Goal: Task Accomplishment & Management: Use online tool/utility

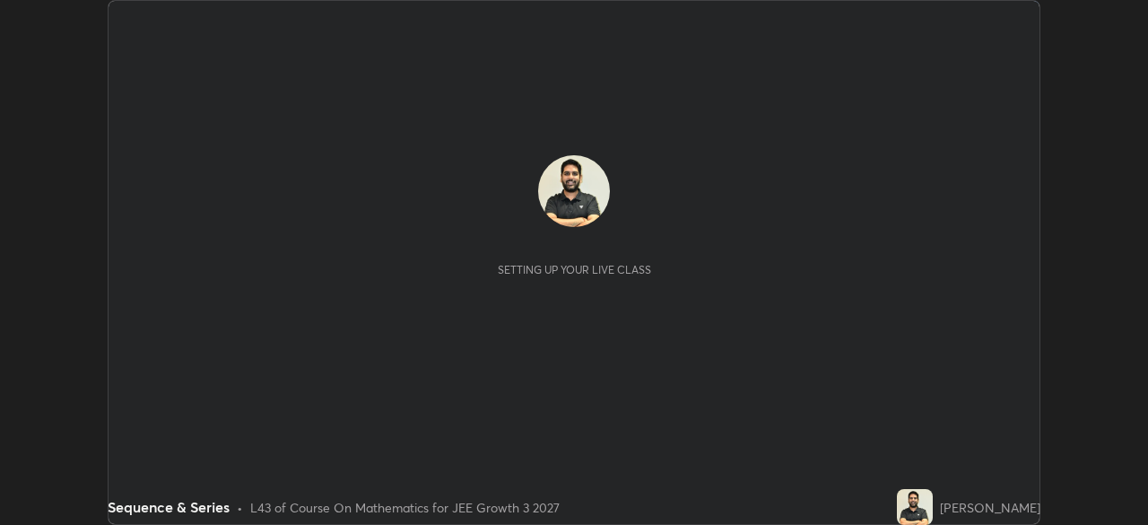
scroll to position [525, 1147]
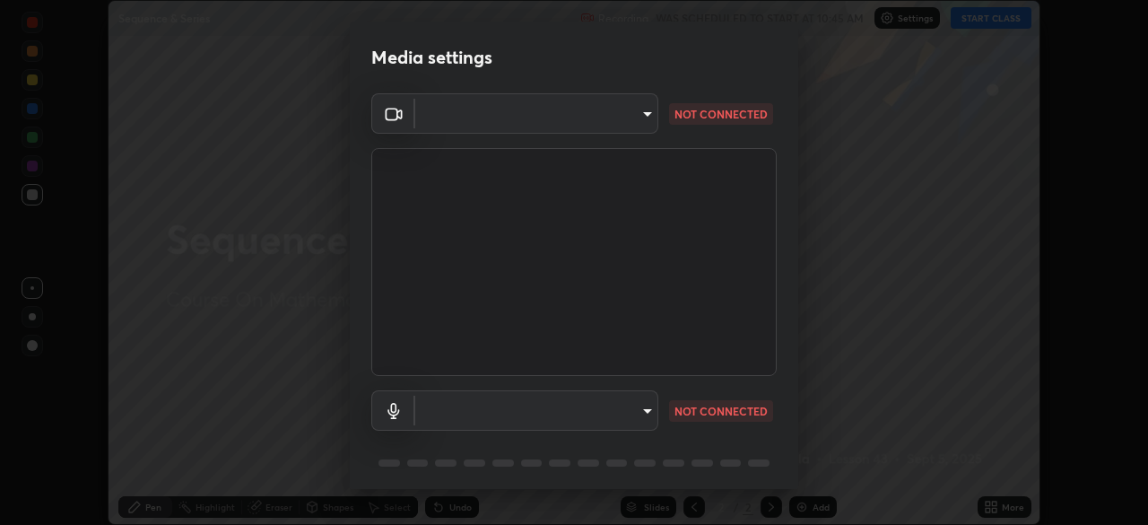
type input "00cb52ea7dbc067a4e9eba70c986ec13a5c87d59f38709f4e6374cce52915b34"
type input "c7b1e21b059f6b68da596fd68e3a8216845d0791b90de5158dbf1986436616d6"
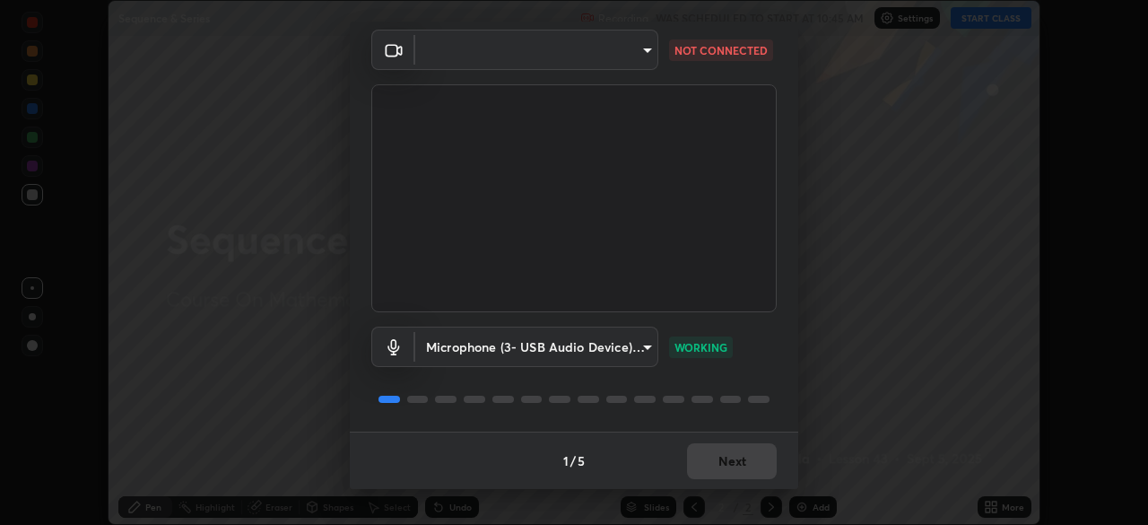
click at [612, 100] on video at bounding box center [573, 198] width 405 height 228
click at [623, 59] on body "Erase all Sequence & Series Recording WAS SCHEDULED TO START AT 10:45 AM Settin…" at bounding box center [574, 262] width 1148 height 525
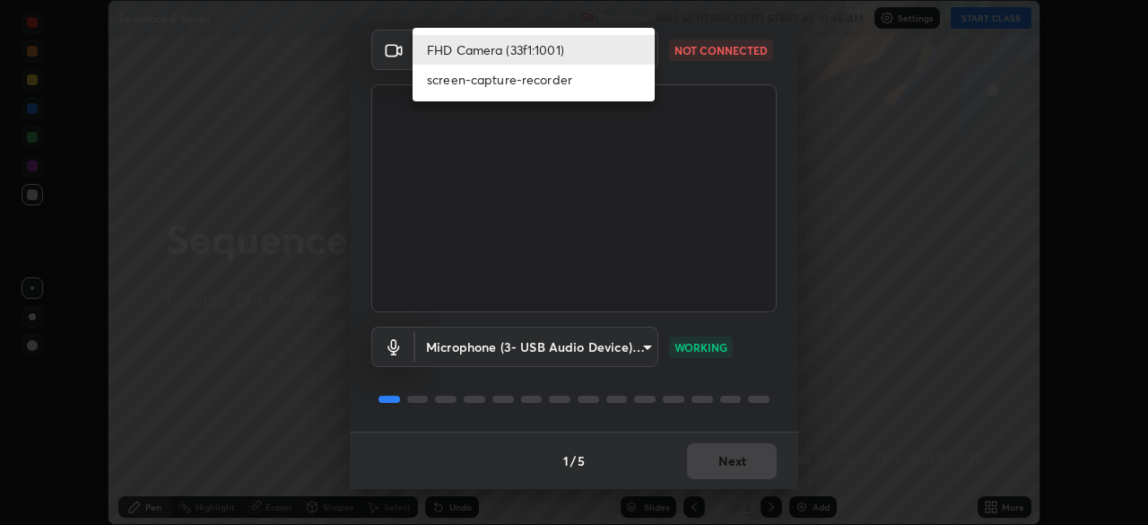
click at [611, 56] on li "FHD Camera (33f1:1001)" at bounding box center [534, 50] width 242 height 30
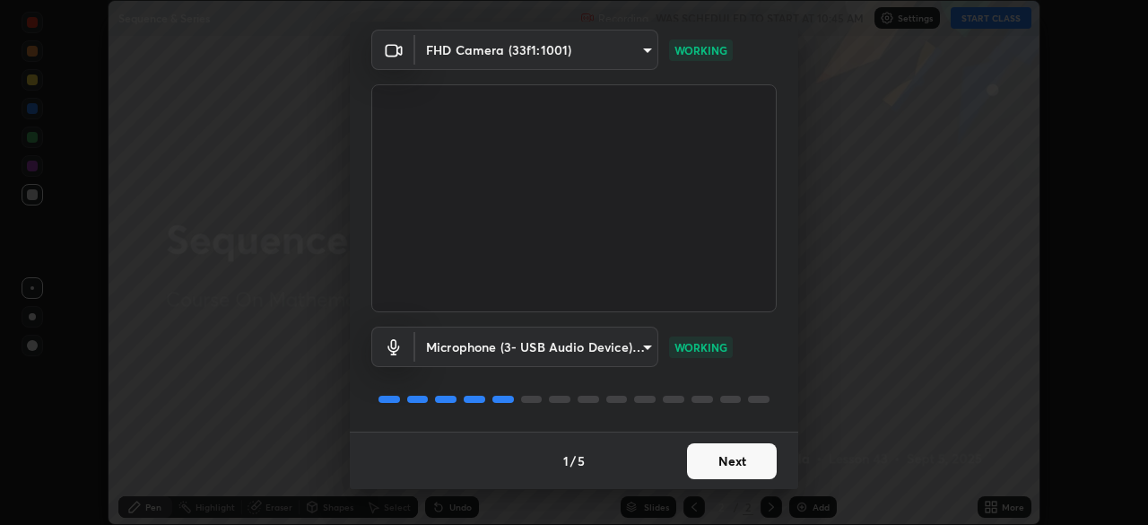
click at [703, 463] on button "Next" at bounding box center [732, 461] width 90 height 36
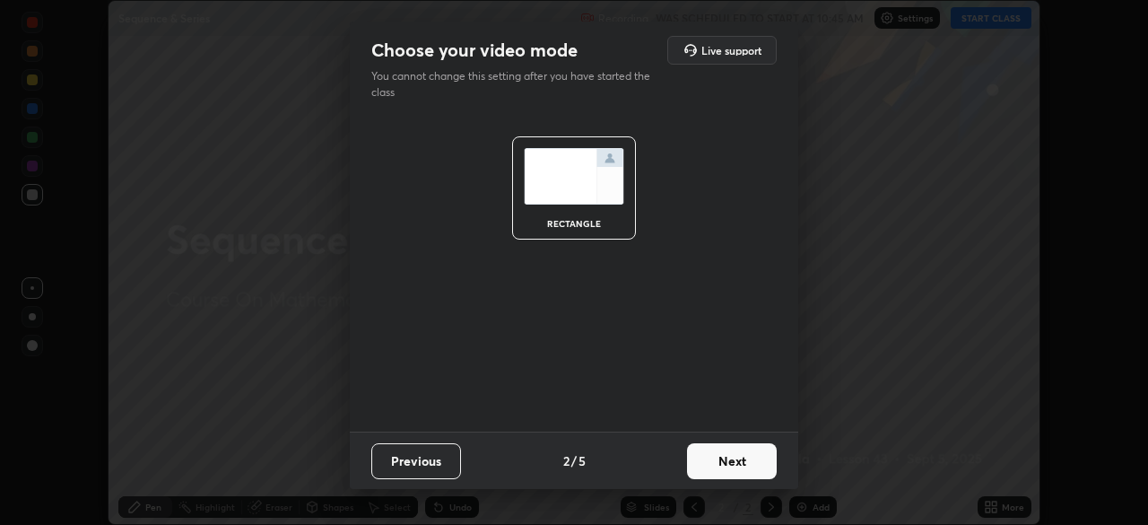
scroll to position [0, 0]
click at [709, 473] on button "Next" at bounding box center [732, 461] width 90 height 36
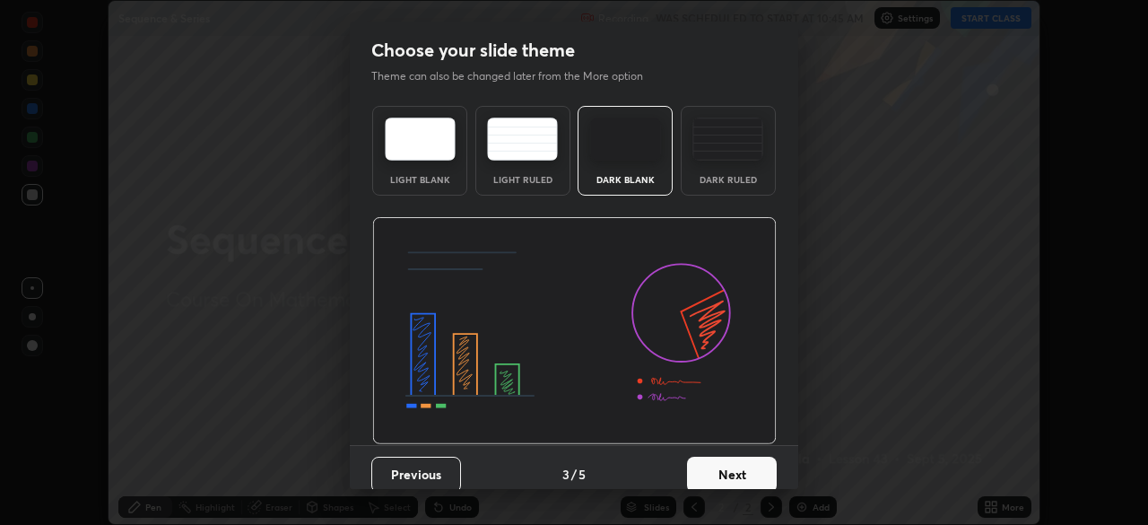
click at [723, 478] on button "Next" at bounding box center [732, 474] width 90 height 36
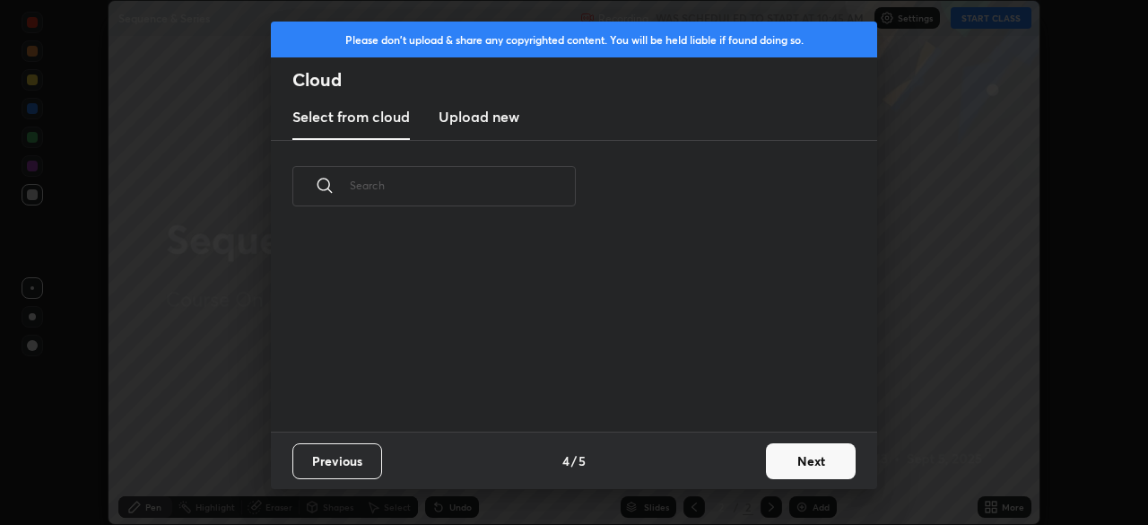
click at [773, 460] on button "Next" at bounding box center [811, 461] width 90 height 36
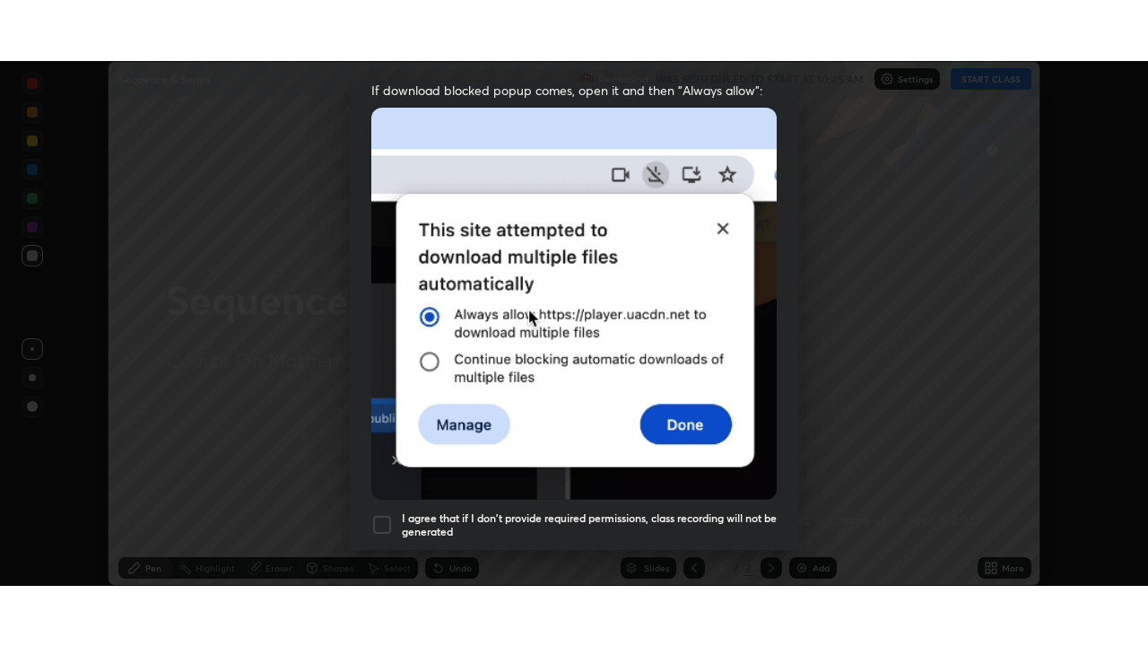
scroll to position [430, 0]
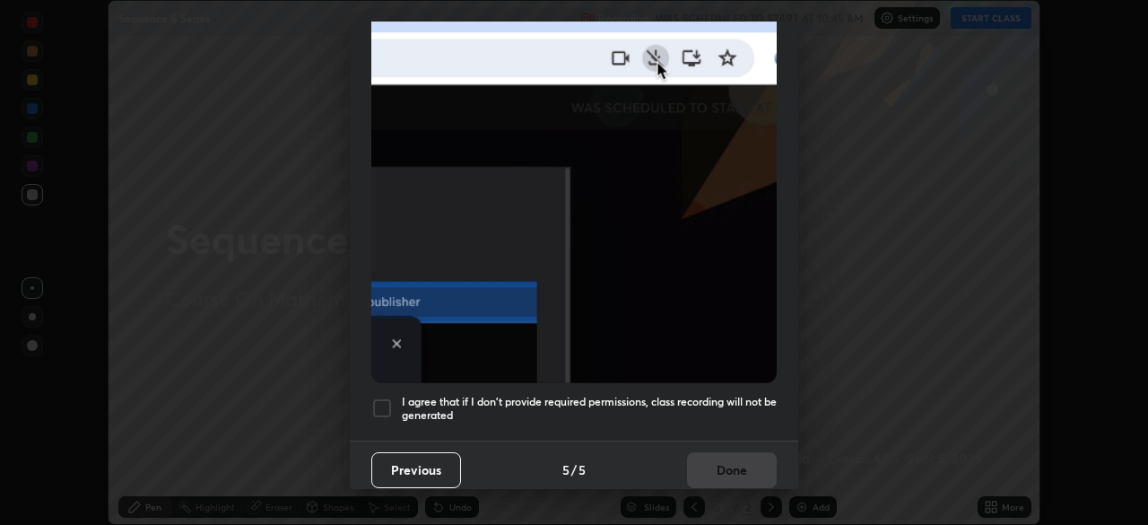
click at [399, 401] on div "I agree that if I don't provide required permissions, class recording will not …" at bounding box center [573, 408] width 405 height 22
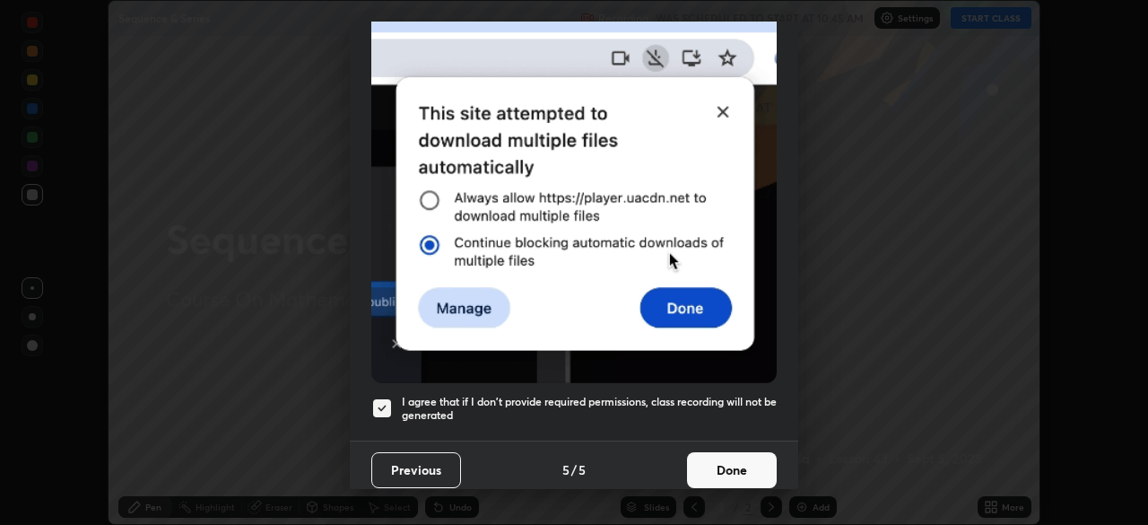
click at [720, 457] on button "Done" at bounding box center [732, 470] width 90 height 36
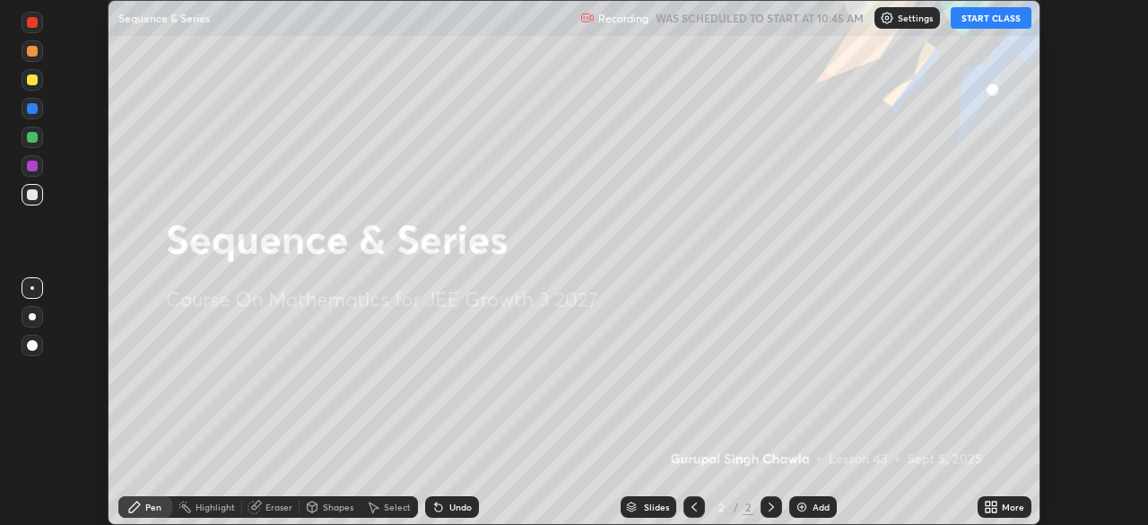
click at [990, 27] on button "START CLASS" at bounding box center [991, 18] width 81 height 22
click at [986, 503] on icon at bounding box center [988, 503] width 4 height 4
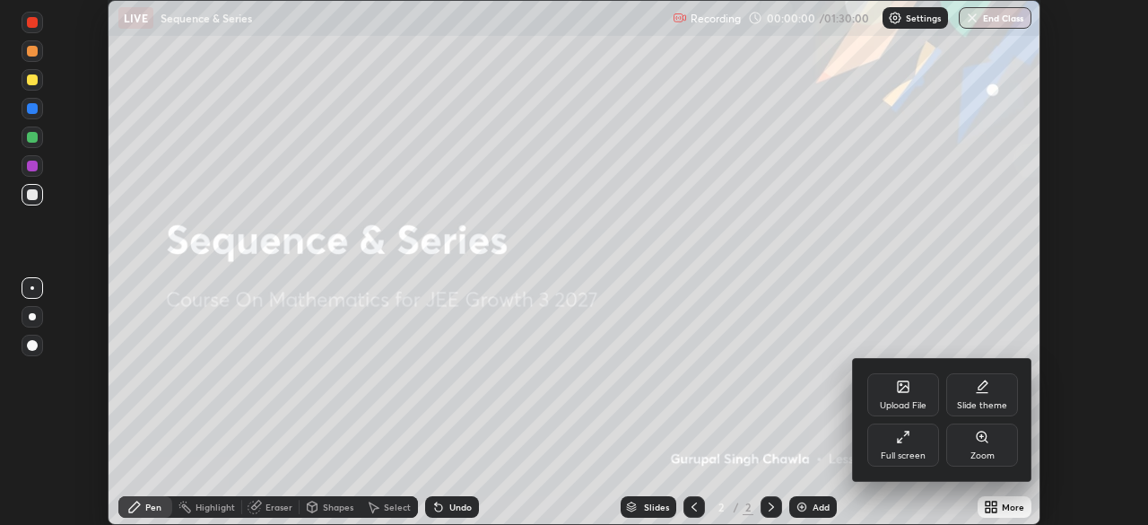
click at [914, 433] on div "Full screen" at bounding box center [903, 444] width 72 height 43
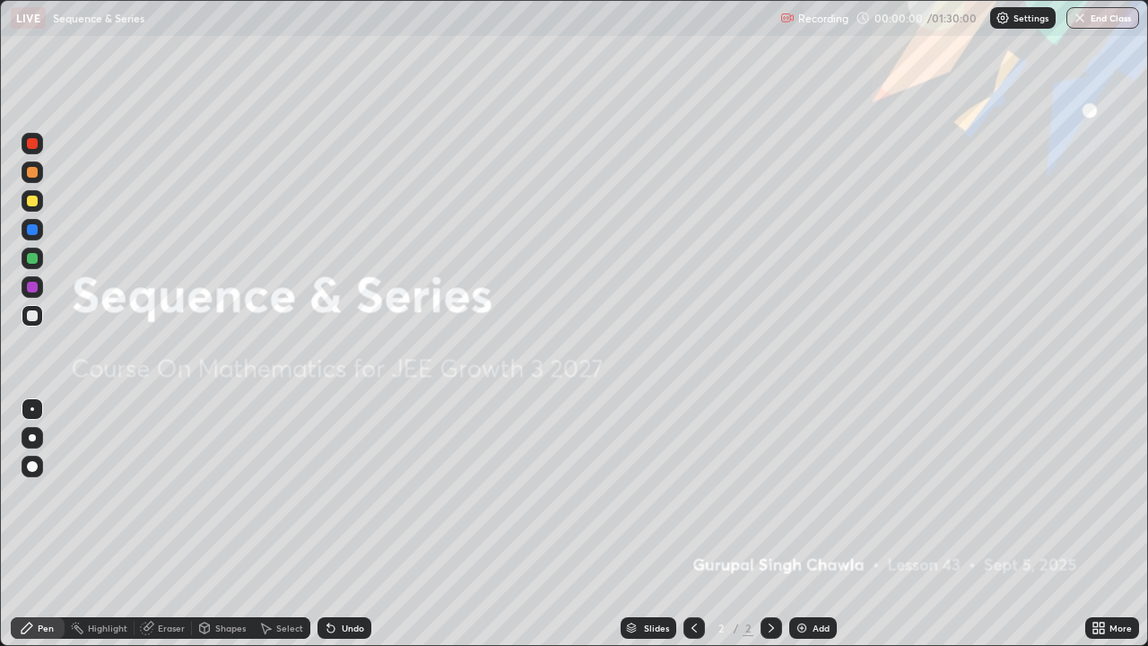
scroll to position [646, 1148]
click at [809, 524] on div "Add" at bounding box center [813, 628] width 48 height 22
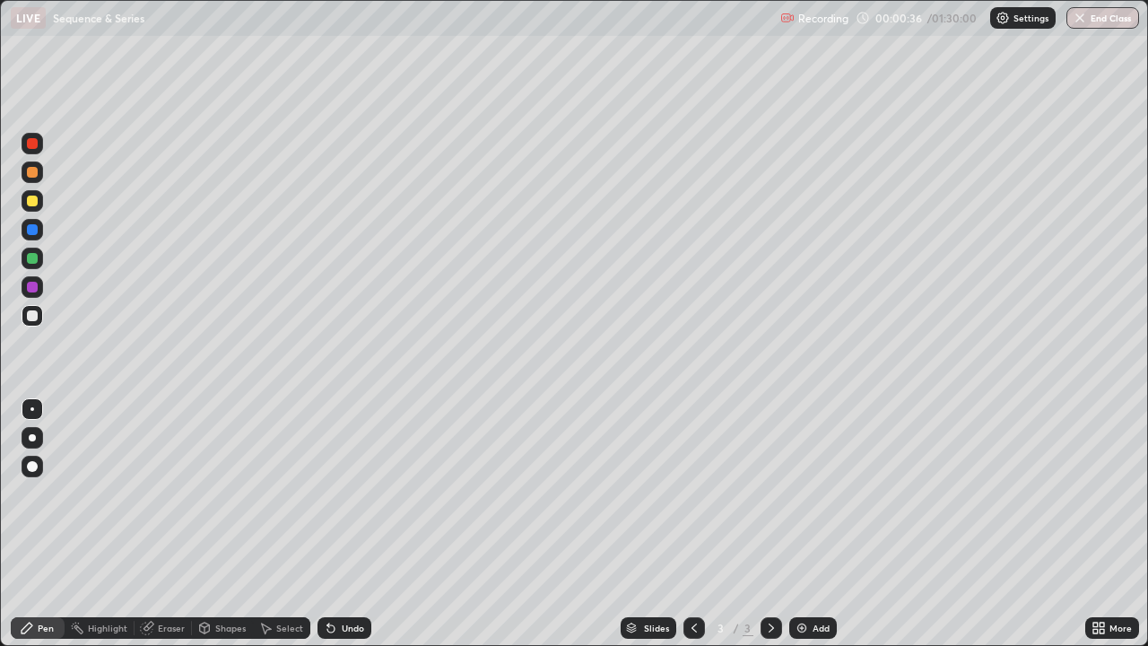
click at [34, 203] on div at bounding box center [32, 200] width 11 height 11
click at [24, 205] on div at bounding box center [33, 201] width 22 height 22
click at [1086, 524] on div "More" at bounding box center [1112, 628] width 54 height 22
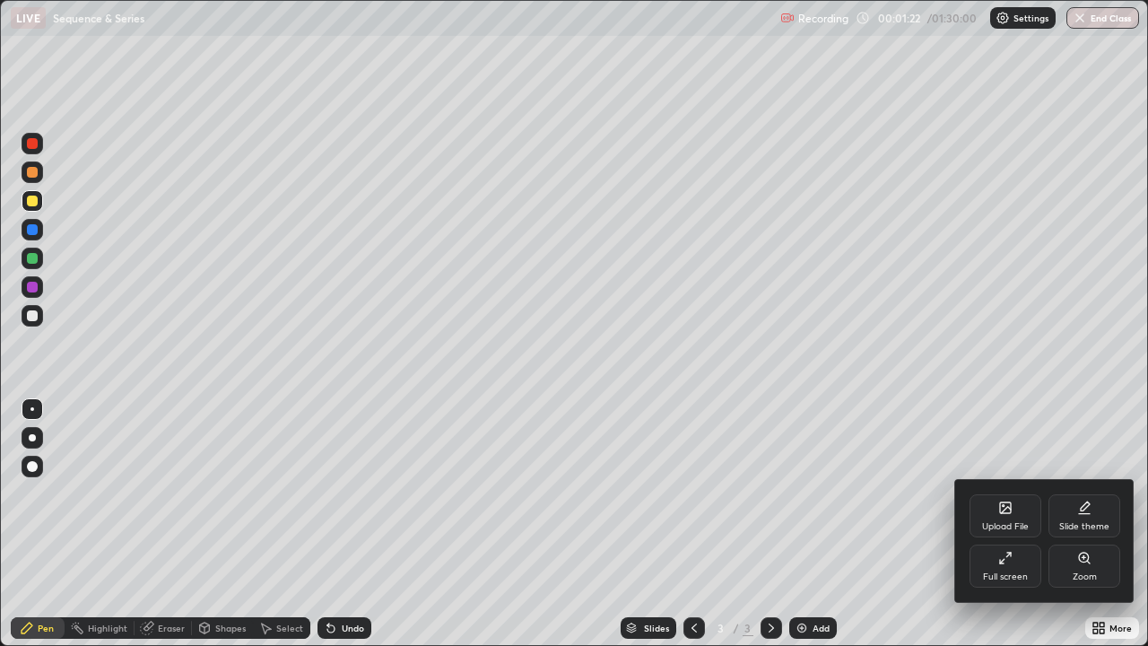
click at [1007, 516] on div "Upload File" at bounding box center [1005, 515] width 72 height 43
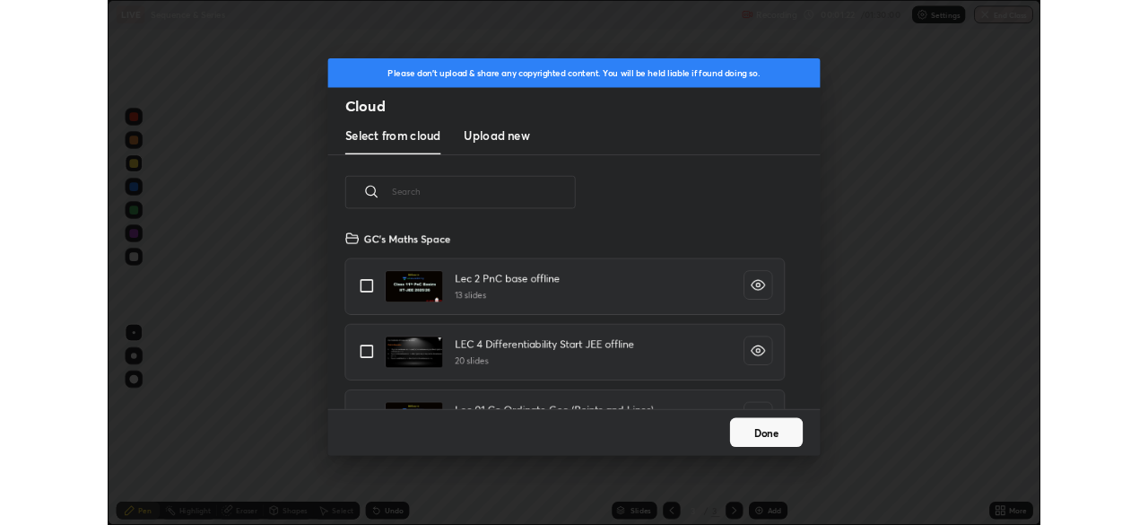
scroll to position [221, 576]
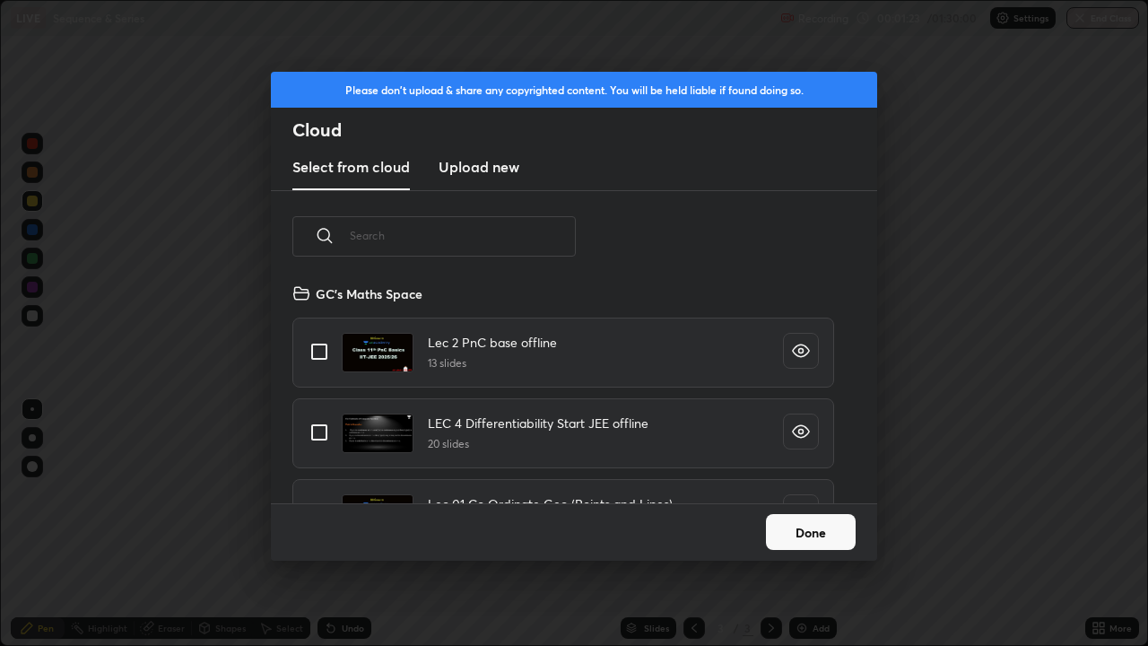
click at [534, 233] on input "text" at bounding box center [463, 235] width 226 height 76
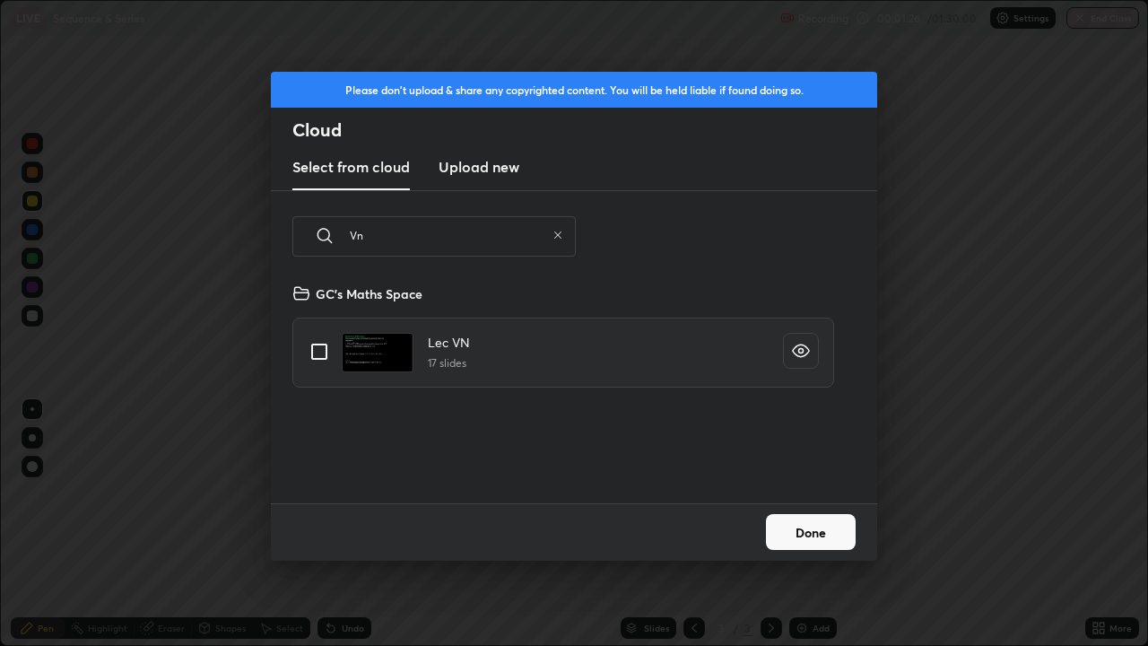
type input "Vn"
click at [311, 345] on input "grid" at bounding box center [319, 352] width 38 height 38
checkbox input "true"
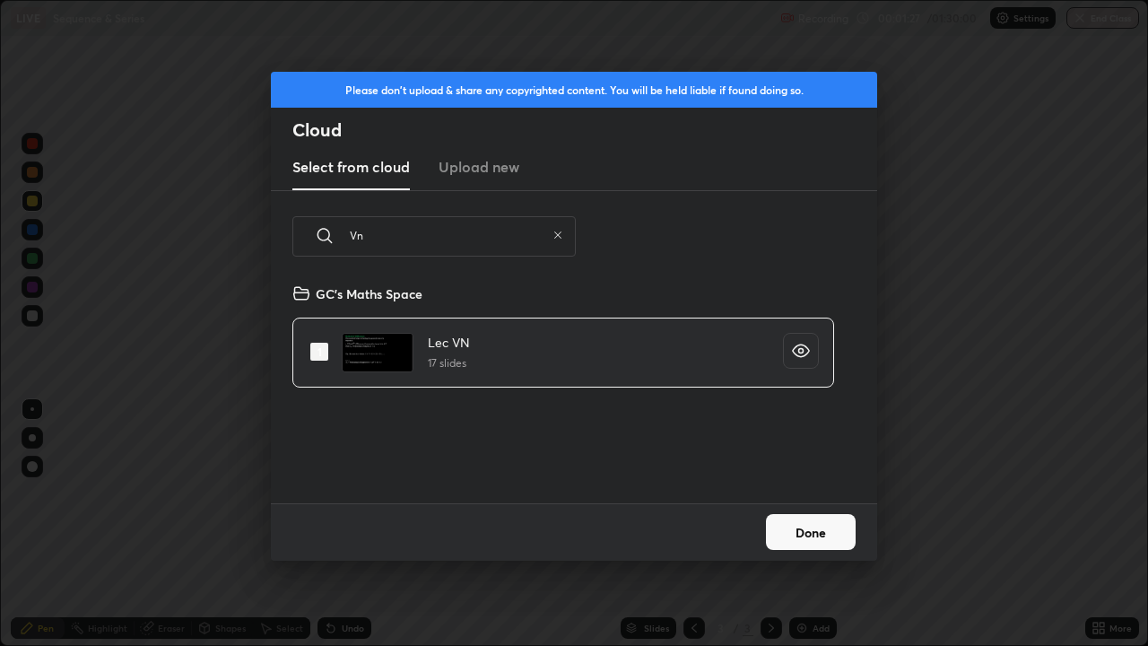
click at [805, 524] on button "Done" at bounding box center [811, 532] width 90 height 36
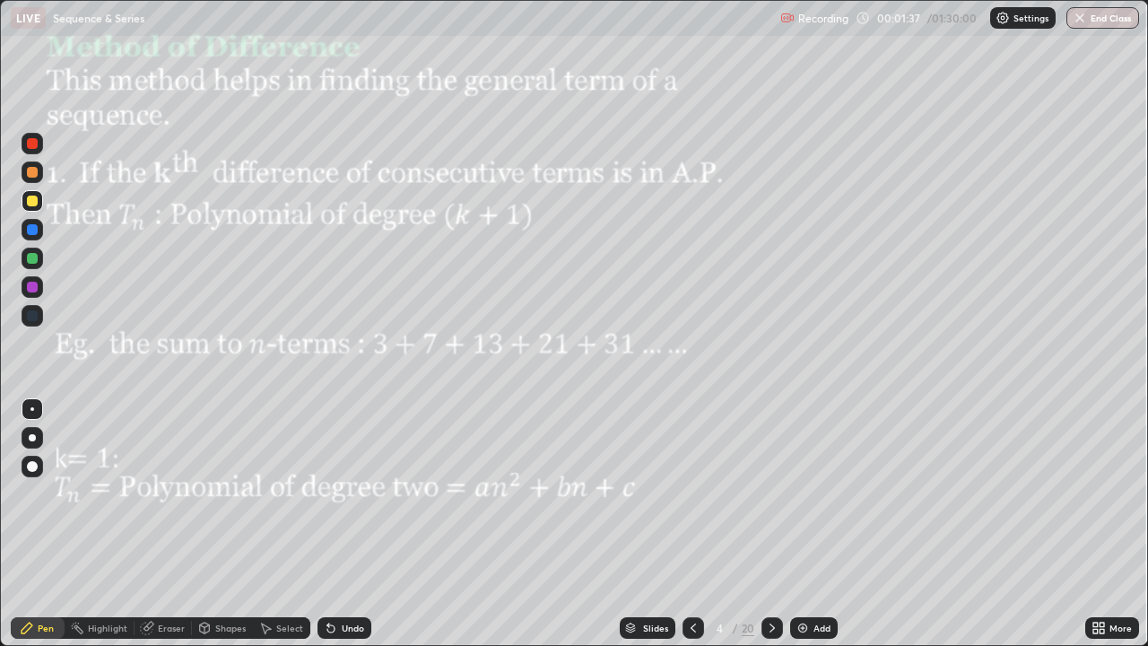
click at [31, 288] on div at bounding box center [32, 287] width 11 height 11
click at [29, 204] on div at bounding box center [32, 200] width 11 height 11
click at [215, 524] on div "Shapes" at bounding box center [230, 627] width 30 height 9
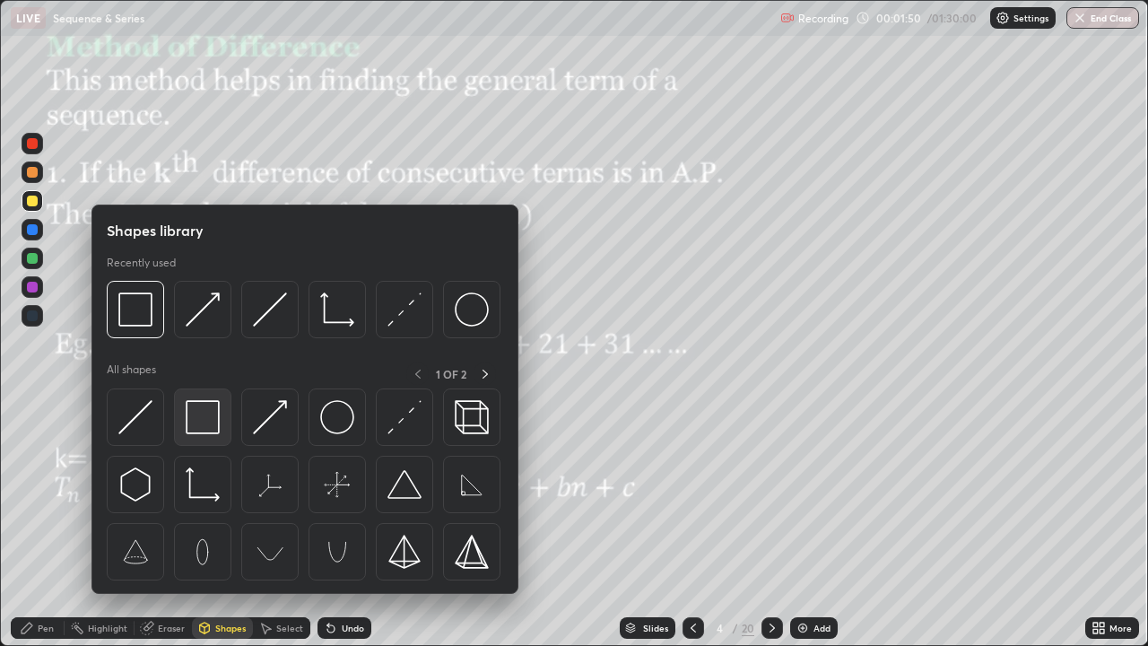
click at [213, 424] on img at bounding box center [203, 417] width 34 height 34
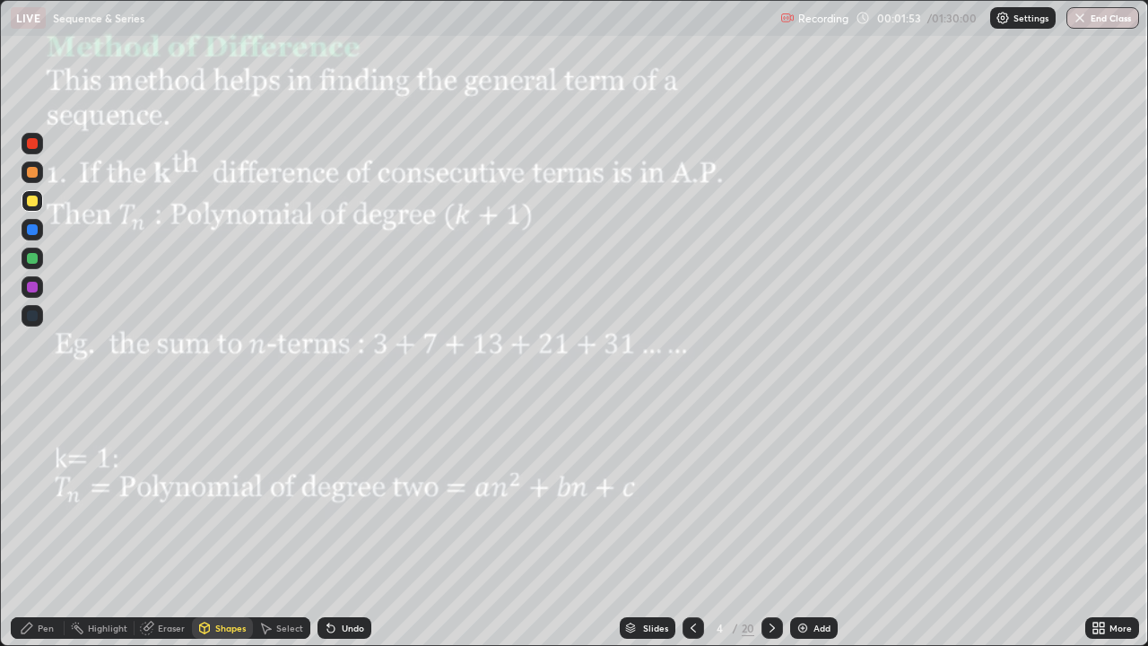
click at [24, 524] on icon at bounding box center [27, 627] width 11 height 11
click at [33, 440] on div at bounding box center [32, 437] width 7 height 7
click at [30, 174] on div at bounding box center [32, 172] width 11 height 11
click at [30, 172] on div at bounding box center [32, 172] width 11 height 11
click at [349, 524] on div "Undo" at bounding box center [353, 627] width 22 height 9
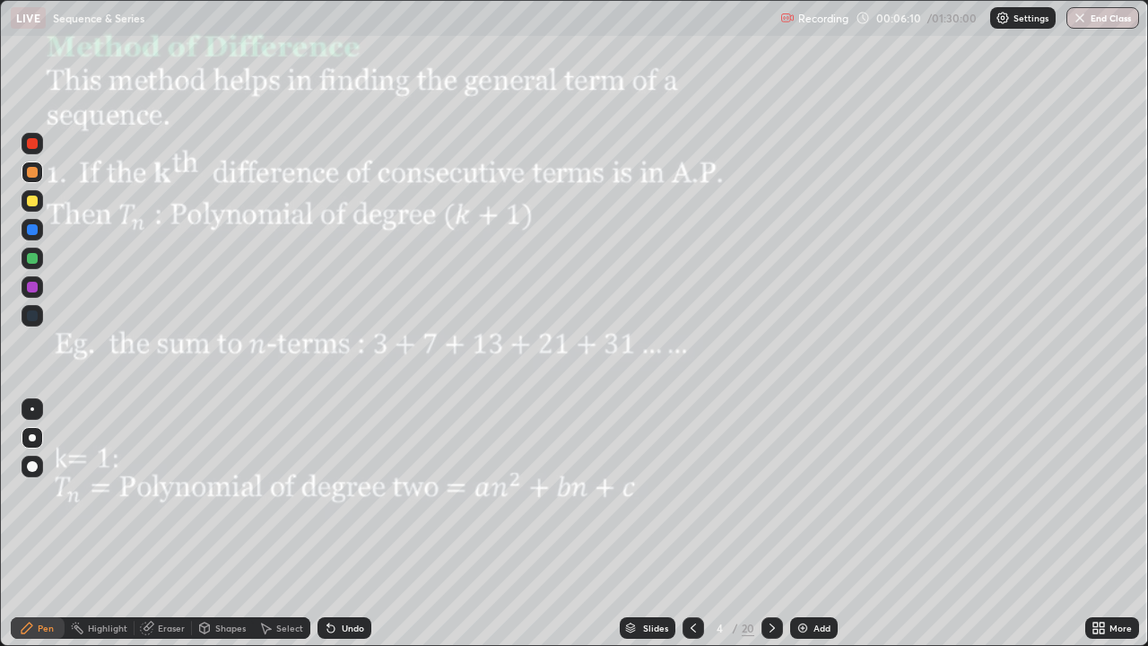
click at [32, 254] on div at bounding box center [32, 258] width 11 height 11
click at [351, 524] on div "Undo" at bounding box center [353, 627] width 22 height 9
click at [355, 524] on div "Undo" at bounding box center [344, 628] width 54 height 22
click at [355, 524] on div "Undo" at bounding box center [353, 627] width 22 height 9
click at [351, 524] on div "Undo" at bounding box center [344, 628] width 54 height 22
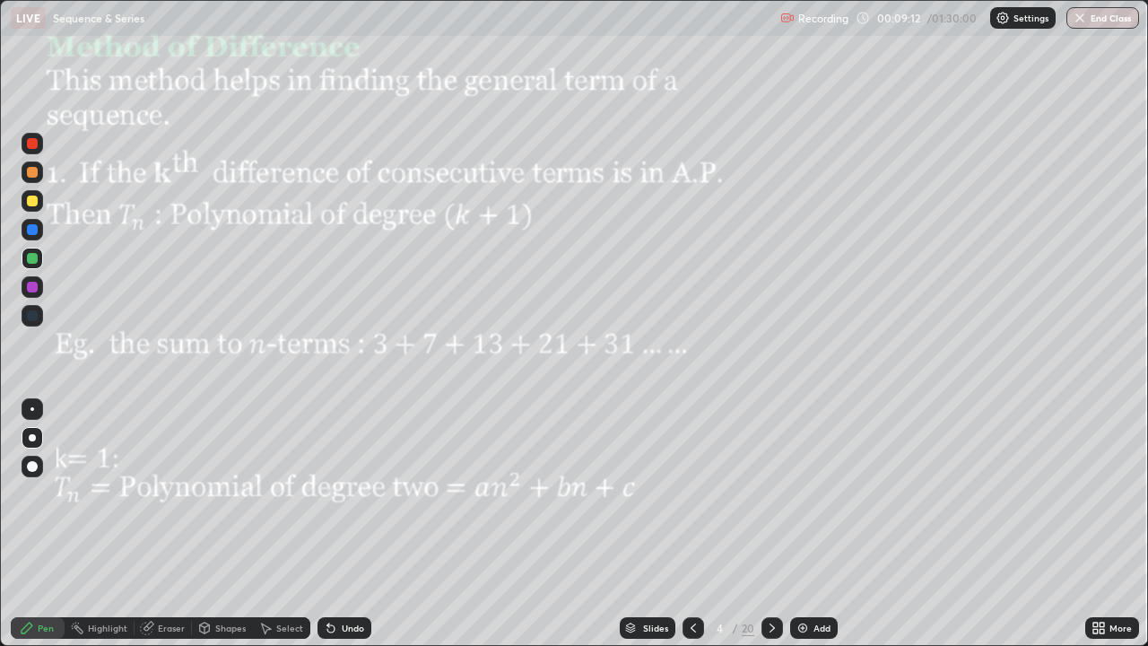
click at [348, 524] on div "Undo" at bounding box center [344, 628] width 54 height 22
click at [772, 524] on icon at bounding box center [772, 628] width 14 height 14
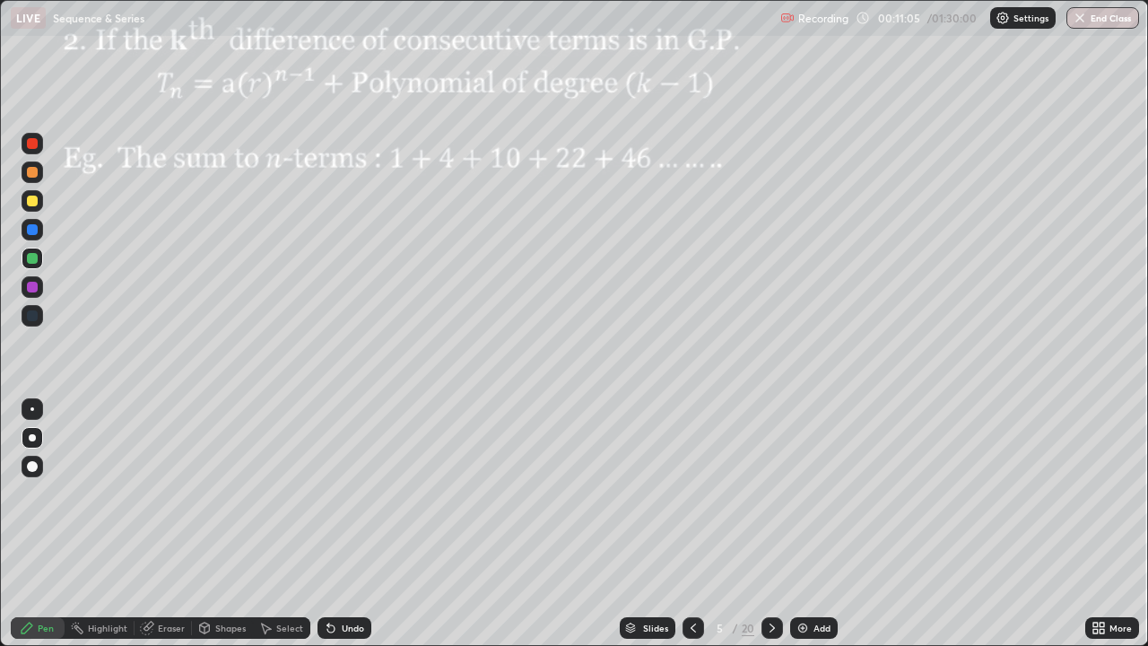
click at [691, 524] on icon at bounding box center [693, 628] width 14 height 14
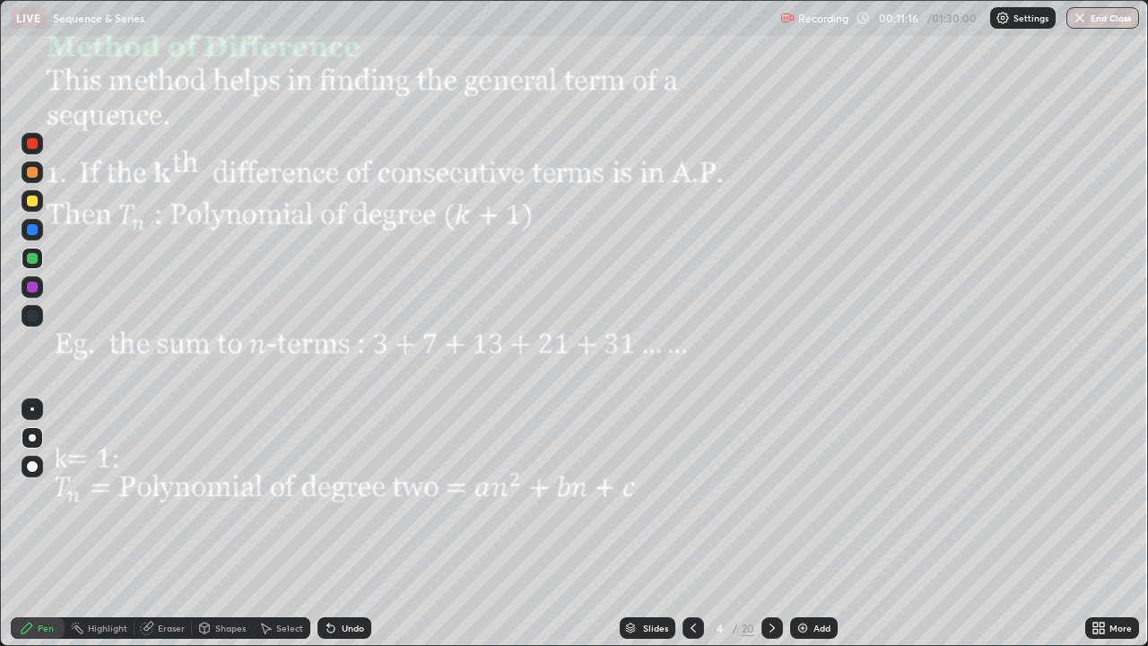
click at [28, 211] on div at bounding box center [33, 201] width 22 height 22
click at [800, 524] on img at bounding box center [802, 628] width 14 height 14
click at [694, 524] on icon at bounding box center [693, 627] width 5 height 9
click at [769, 524] on icon at bounding box center [771, 628] width 14 height 14
click at [39, 256] on div at bounding box center [33, 259] width 22 height 22
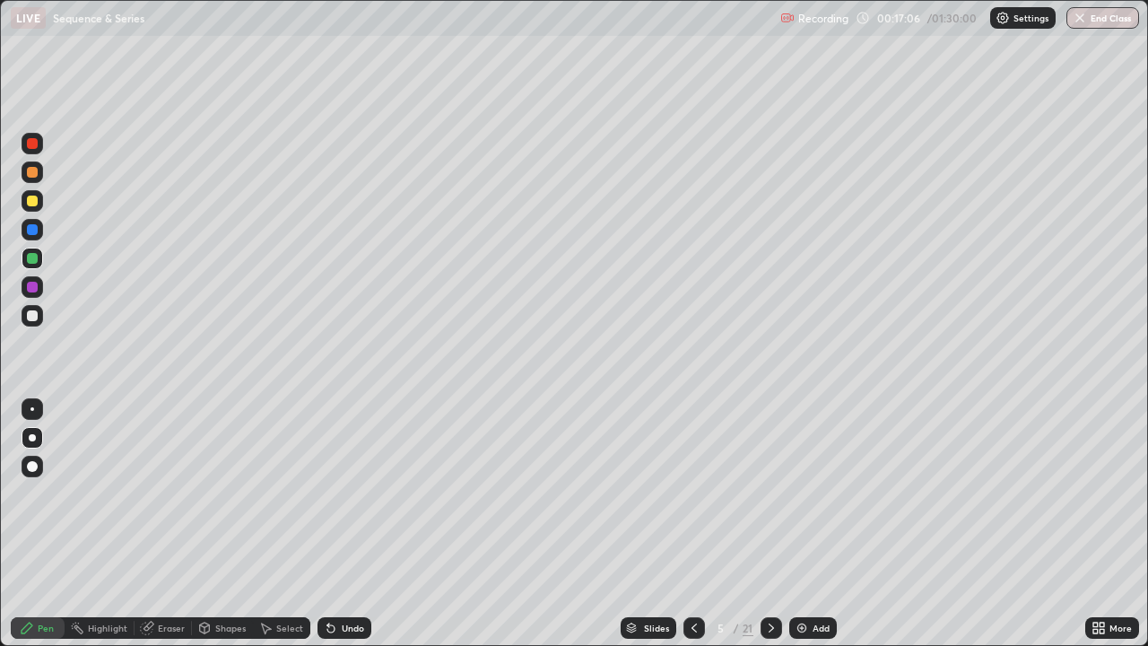
click at [689, 524] on icon at bounding box center [694, 628] width 14 height 14
click at [772, 524] on icon at bounding box center [771, 628] width 14 height 14
click at [692, 524] on icon at bounding box center [694, 628] width 14 height 14
click at [224, 524] on div "Shapes" at bounding box center [230, 627] width 30 height 9
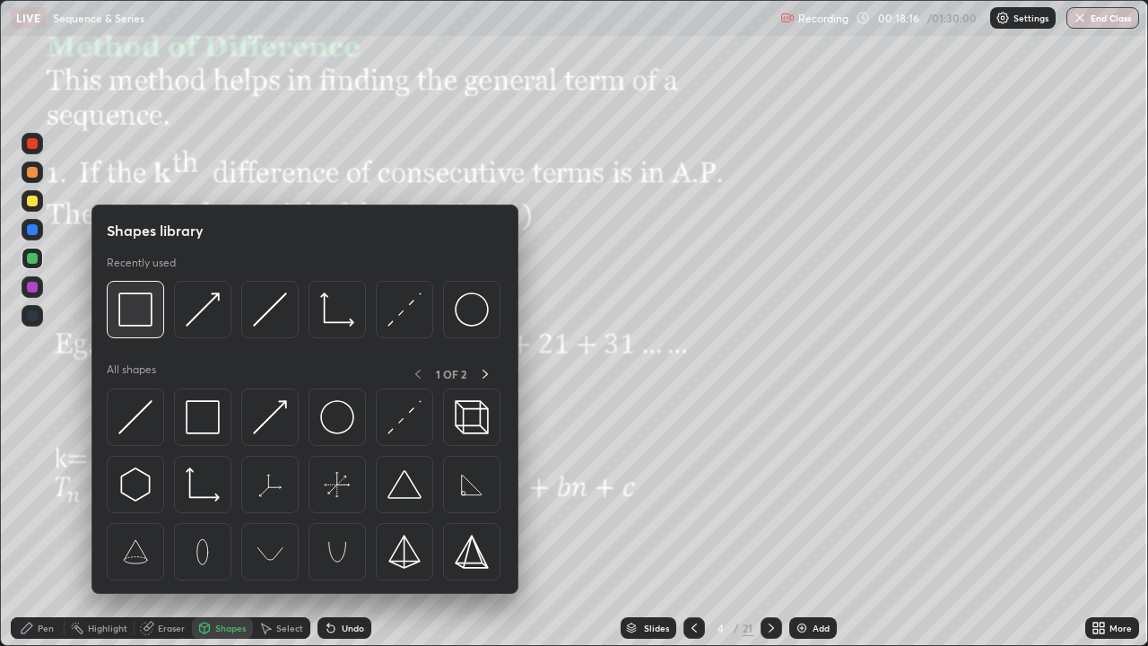
click at [150, 318] on img at bounding box center [135, 309] width 34 height 34
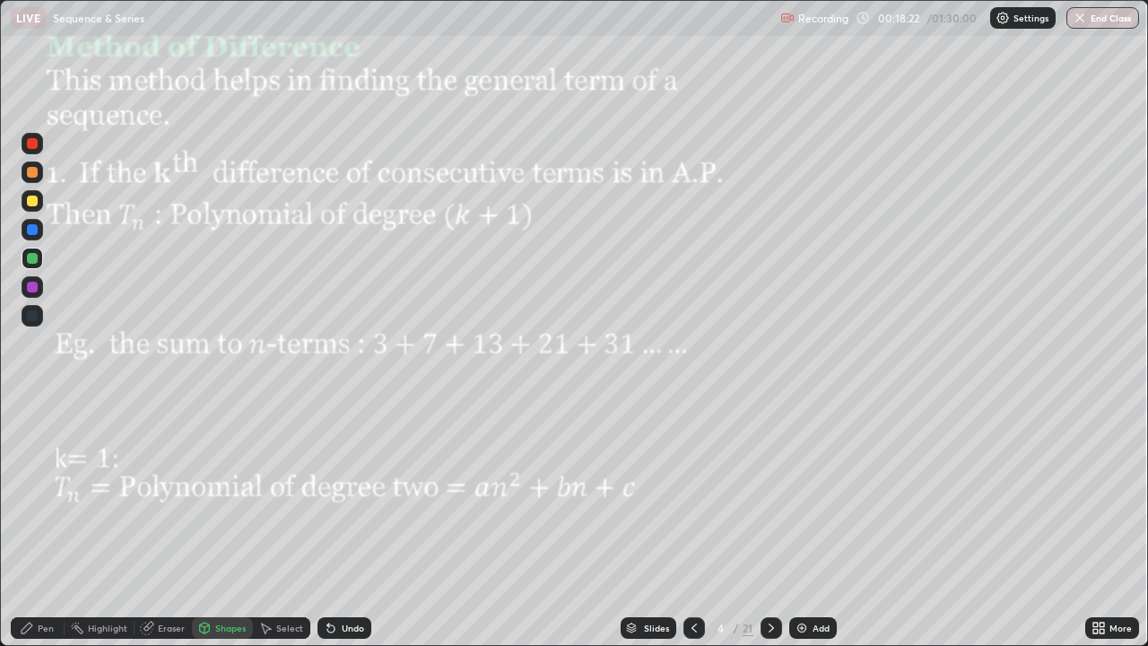
click at [172, 524] on div "Eraser" at bounding box center [171, 627] width 27 height 9
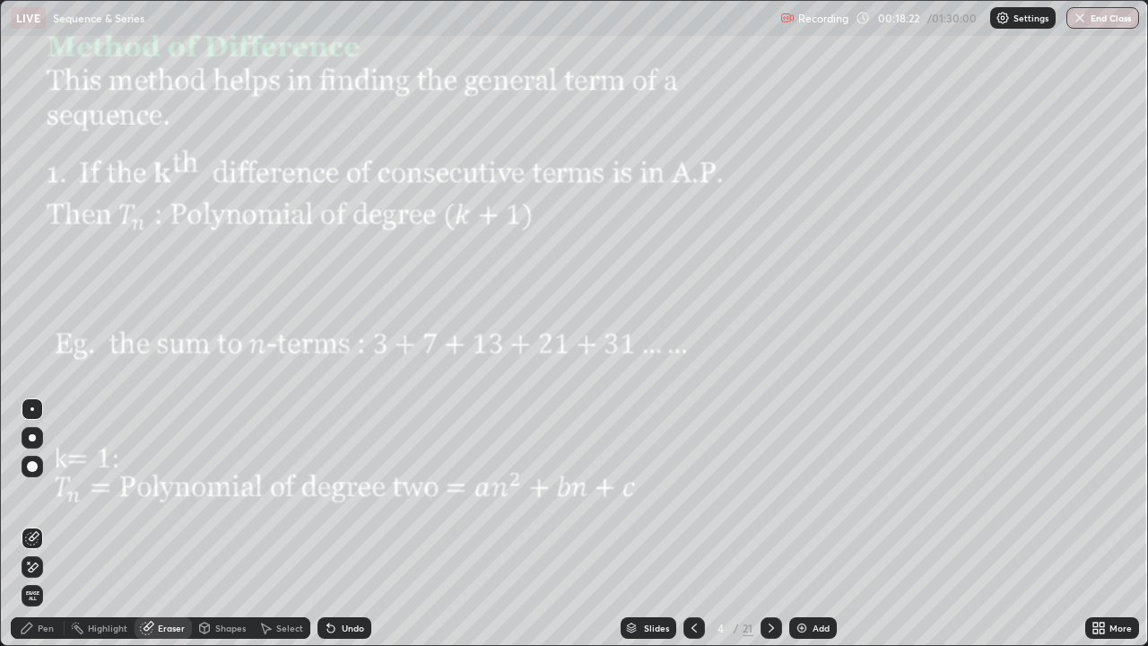
click at [41, 524] on div at bounding box center [33, 567] width 22 height 22
click at [17, 524] on div "Pen" at bounding box center [38, 628] width 54 height 22
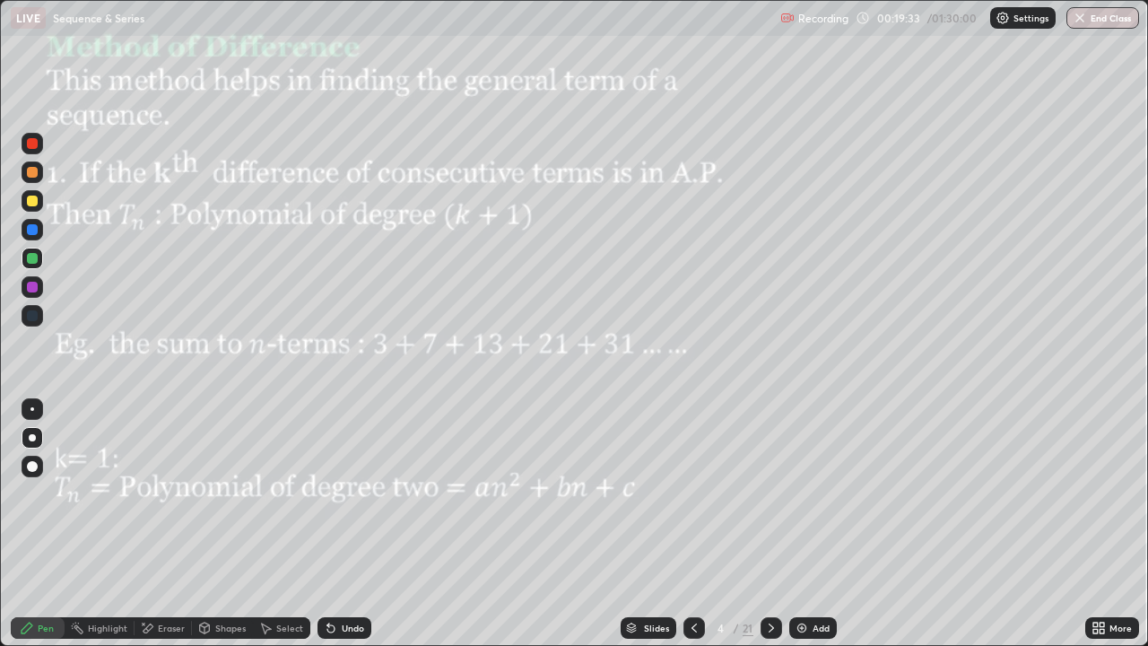
click at [34, 145] on div at bounding box center [32, 143] width 11 height 11
click at [769, 524] on icon at bounding box center [771, 627] width 5 height 9
click at [767, 524] on icon at bounding box center [771, 628] width 14 height 14
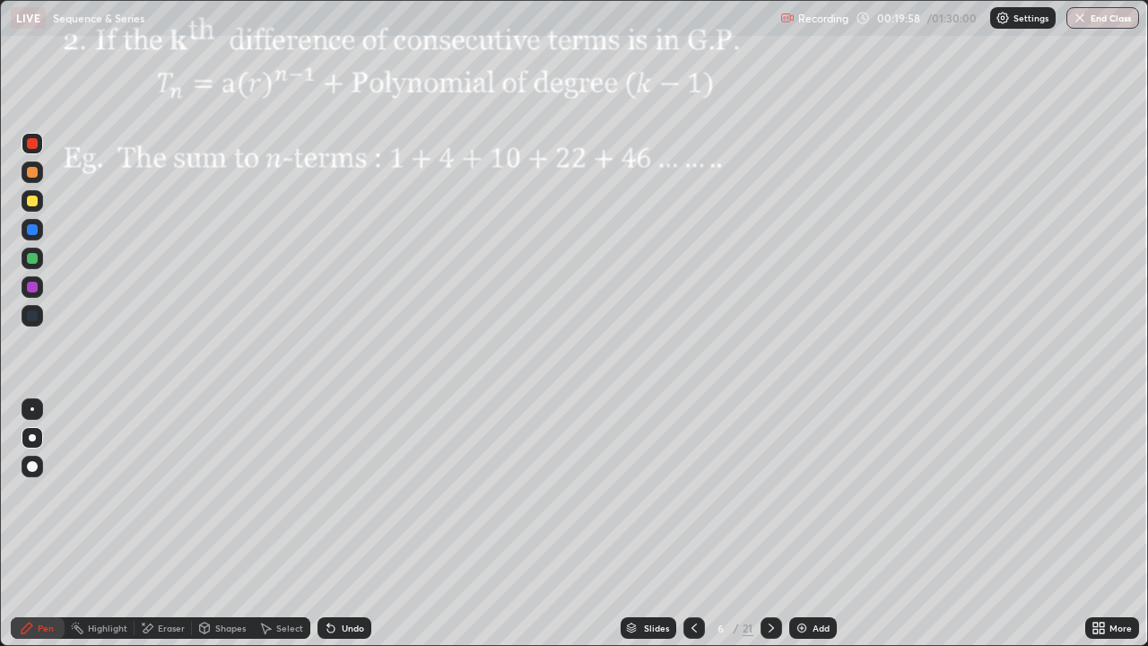
click at [28, 173] on div at bounding box center [32, 172] width 11 height 11
click at [692, 524] on icon at bounding box center [694, 628] width 14 height 14
click at [691, 524] on icon at bounding box center [694, 628] width 14 height 14
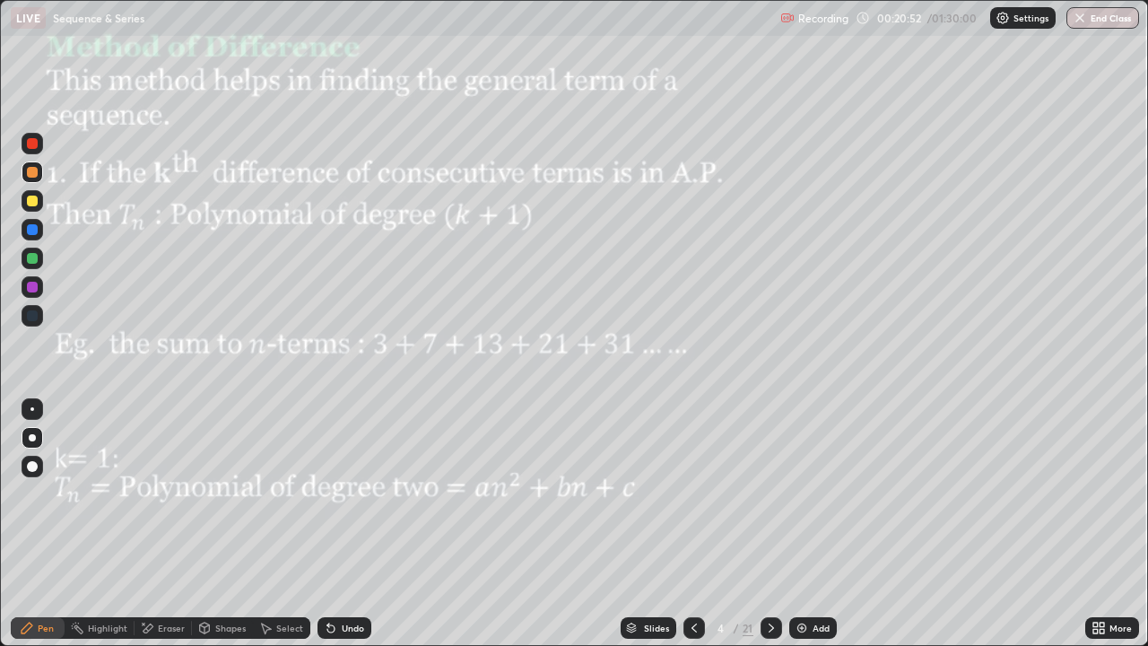
click at [342, 524] on div "Undo" at bounding box center [353, 627] width 22 height 9
click at [340, 524] on div "Undo" at bounding box center [344, 628] width 54 height 22
click at [342, 524] on div "Undo" at bounding box center [344, 628] width 54 height 22
click at [769, 524] on icon at bounding box center [771, 628] width 14 height 14
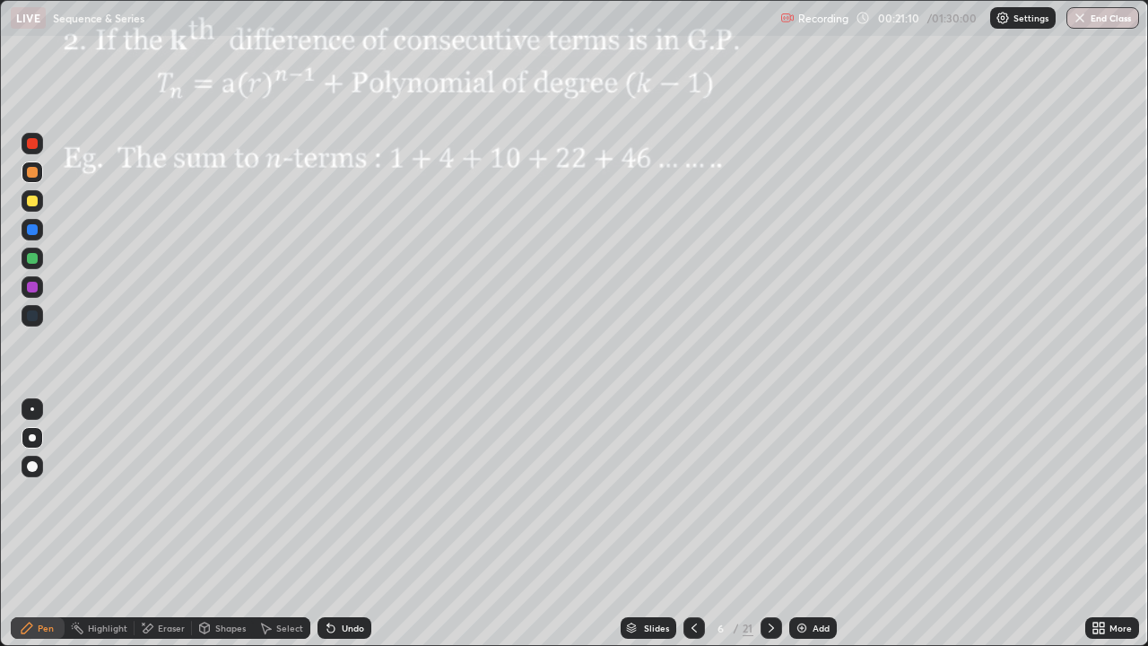
click at [30, 174] on div at bounding box center [32, 172] width 11 height 11
click at [30, 170] on div at bounding box center [32, 172] width 11 height 11
click at [343, 524] on div "Undo" at bounding box center [344, 628] width 54 height 22
click at [344, 524] on div "Undo" at bounding box center [344, 628] width 54 height 22
click at [348, 524] on div "Undo" at bounding box center [344, 628] width 54 height 22
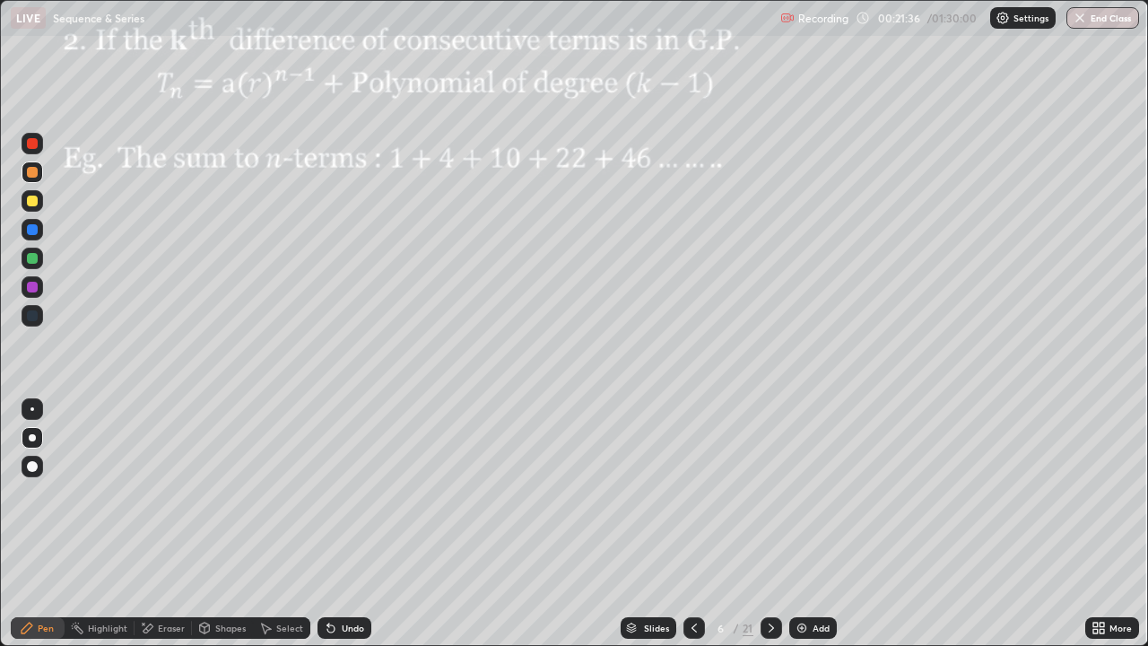
click at [348, 524] on div "Undo" at bounding box center [344, 628] width 54 height 22
click at [345, 524] on div "Undo" at bounding box center [344, 628] width 54 height 22
click at [343, 524] on div "Undo" at bounding box center [344, 628] width 54 height 22
click at [349, 524] on div "Undo" at bounding box center [344, 628] width 54 height 22
click at [341, 524] on div "Undo" at bounding box center [344, 628] width 54 height 22
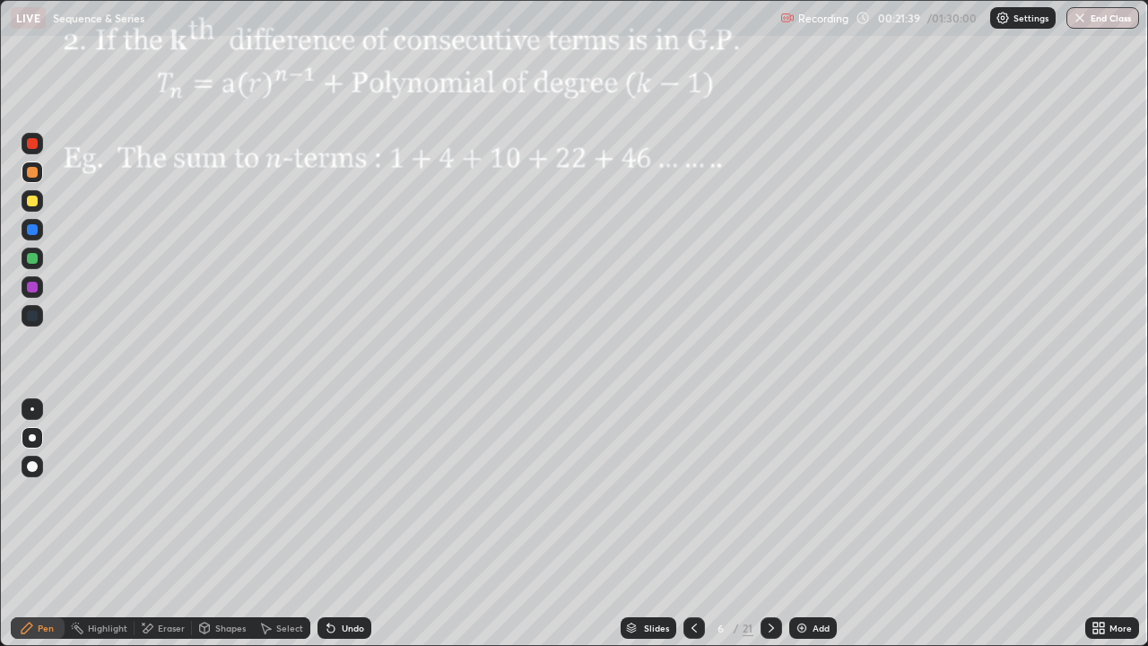
click at [344, 524] on div "Undo" at bounding box center [344, 628] width 54 height 22
click at [28, 195] on div at bounding box center [33, 201] width 22 height 22
click at [230, 524] on div "Shapes" at bounding box center [230, 627] width 30 height 9
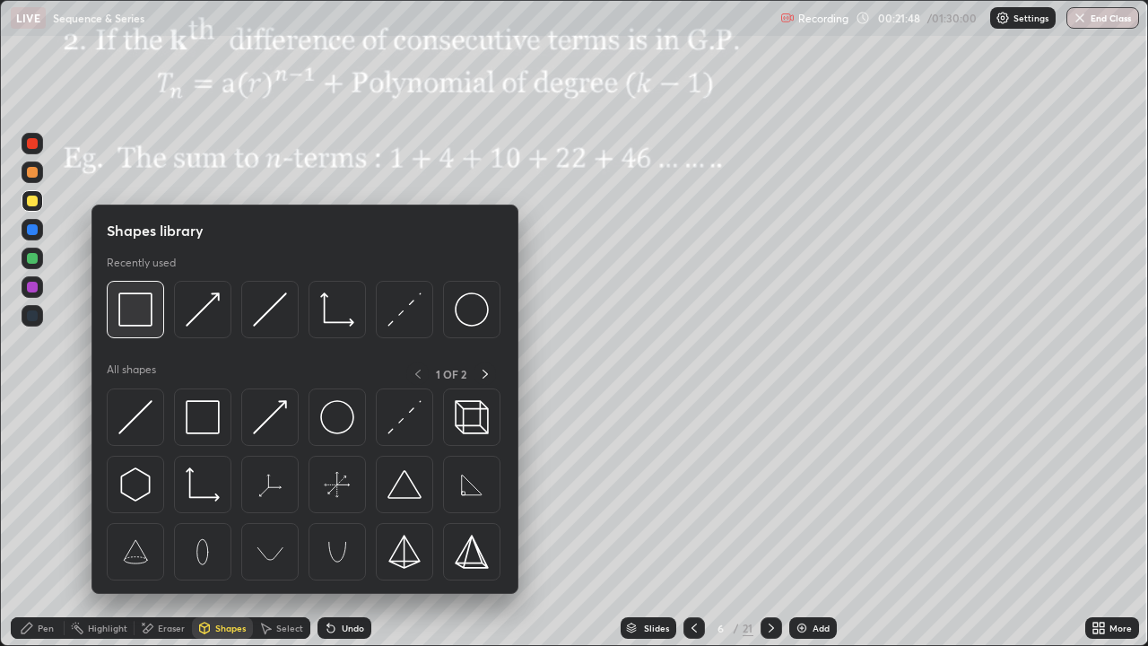
click at [149, 302] on img at bounding box center [135, 309] width 34 height 34
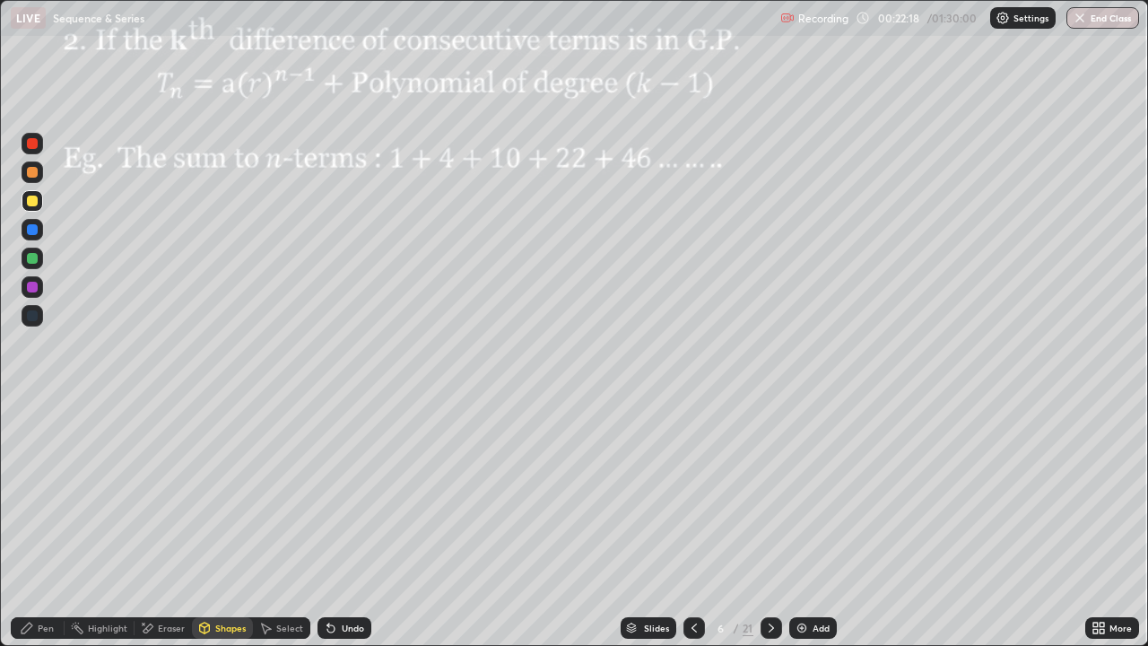
click at [45, 524] on div "Pen" at bounding box center [46, 627] width 16 height 9
click at [362, 524] on div "Undo" at bounding box center [344, 628] width 54 height 22
click at [343, 524] on div "Undo" at bounding box center [353, 627] width 22 height 9
click at [349, 524] on div "Undo" at bounding box center [353, 627] width 22 height 9
click at [338, 524] on div "Undo" at bounding box center [344, 628] width 54 height 22
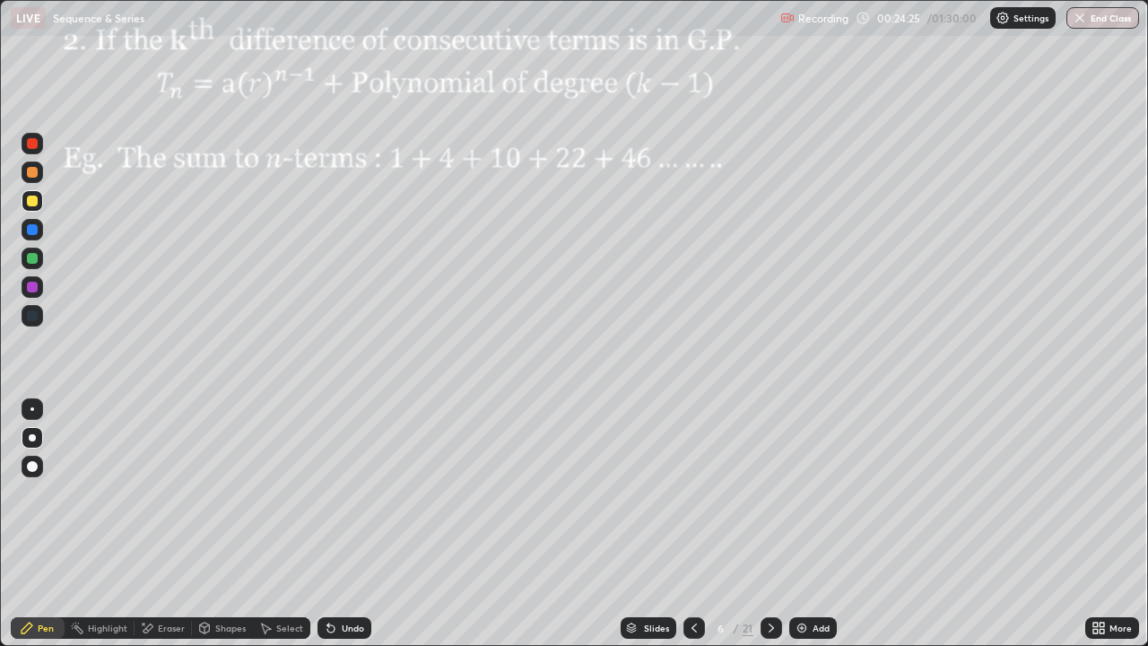
click at [341, 524] on div "Undo" at bounding box center [344, 628] width 54 height 22
click at [353, 524] on div "Undo" at bounding box center [353, 627] width 22 height 9
click at [353, 524] on div "Undo" at bounding box center [344, 628] width 54 height 22
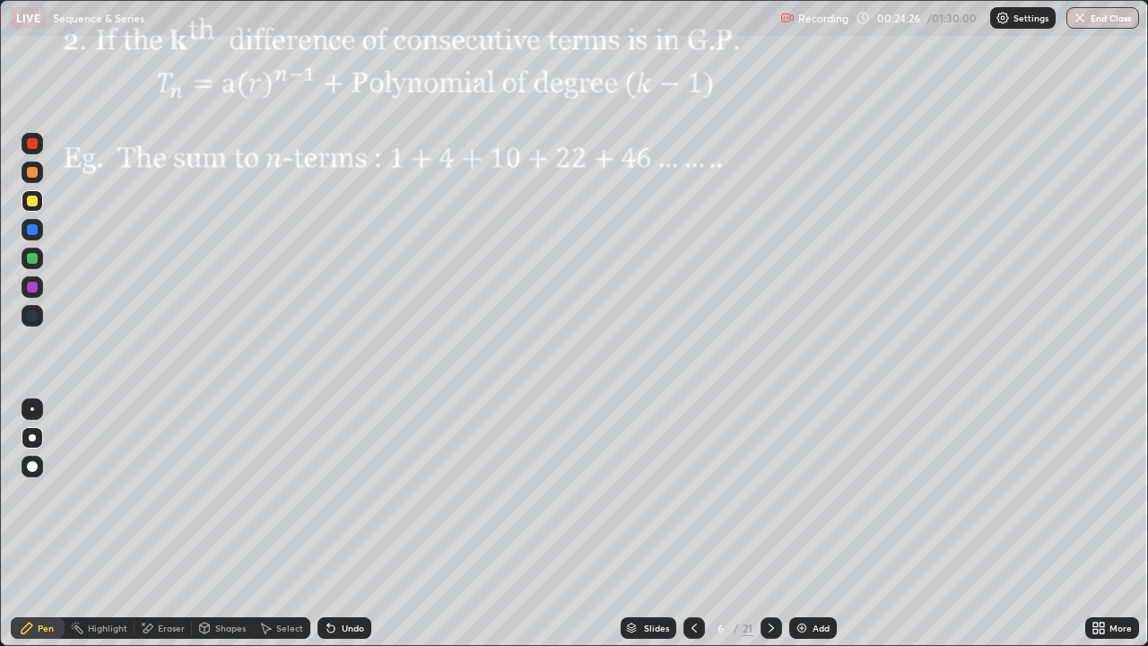
click at [353, 524] on div "Undo" at bounding box center [344, 628] width 54 height 22
click at [358, 524] on div "Undo" at bounding box center [353, 627] width 22 height 9
click at [30, 144] on div at bounding box center [32, 143] width 11 height 11
click at [30, 200] on div at bounding box center [32, 200] width 11 height 11
click at [331, 524] on icon at bounding box center [331, 628] width 14 height 14
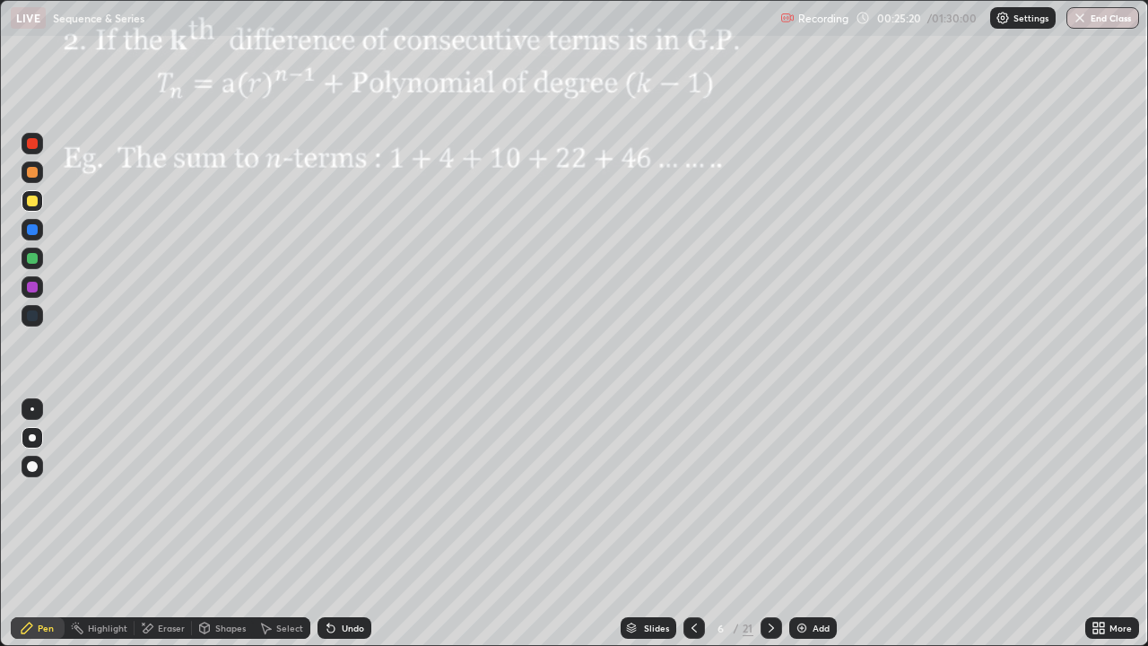
click at [692, 524] on icon at bounding box center [694, 628] width 14 height 14
click at [691, 524] on icon at bounding box center [694, 628] width 14 height 14
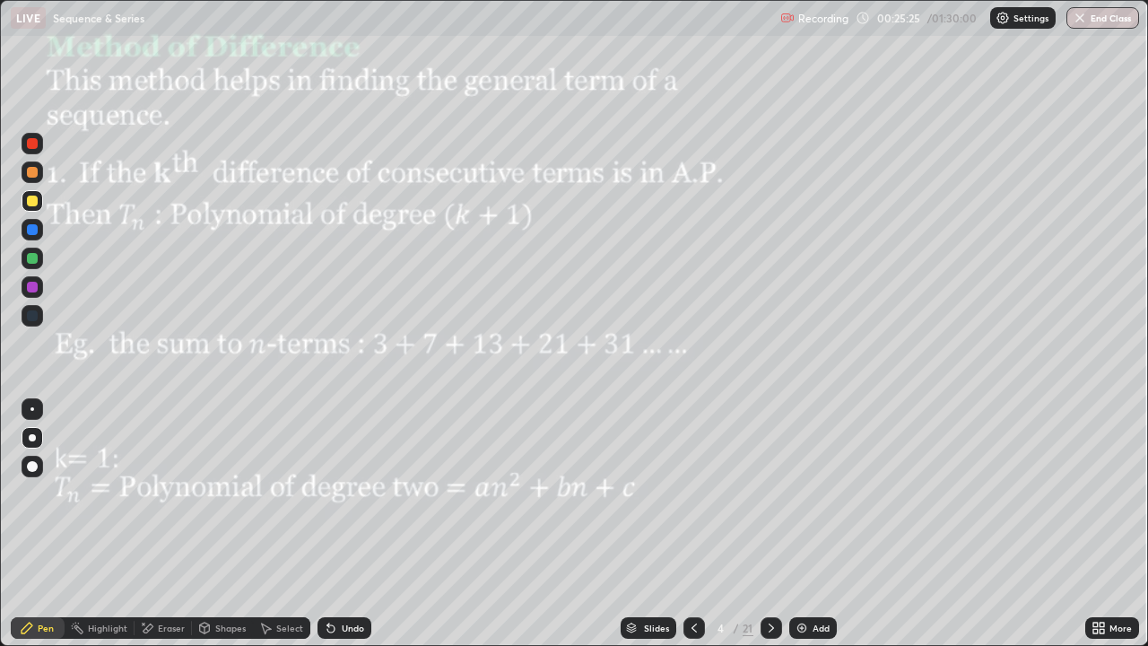
click at [769, 524] on icon at bounding box center [771, 628] width 14 height 14
click at [770, 524] on icon at bounding box center [771, 627] width 5 height 9
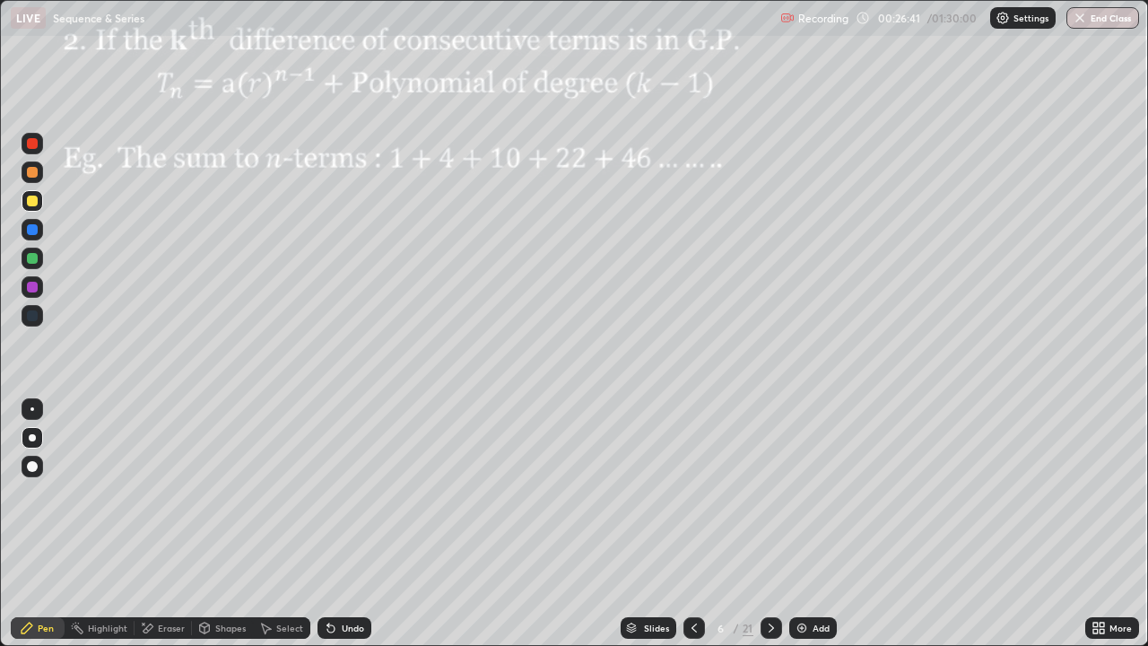
click at [37, 205] on div at bounding box center [33, 201] width 22 height 22
click at [36, 230] on div at bounding box center [32, 229] width 11 height 11
click at [35, 205] on div at bounding box center [32, 200] width 11 height 11
click at [164, 524] on div "Eraser" at bounding box center [171, 627] width 27 height 9
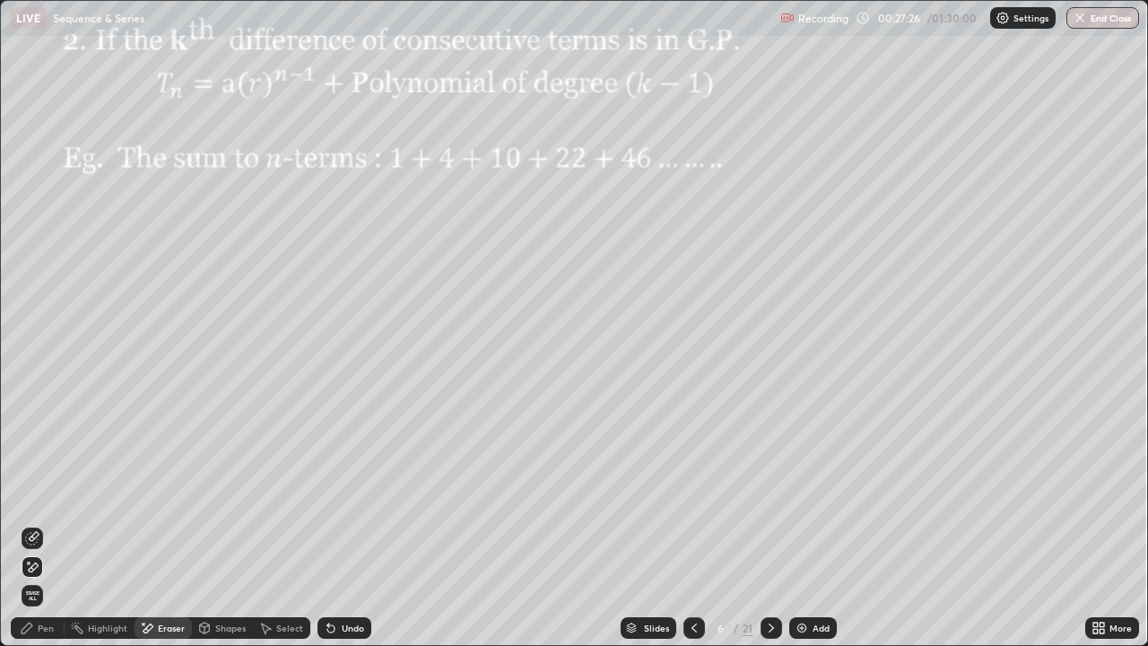
click at [34, 524] on div "Pen" at bounding box center [38, 628] width 54 height 22
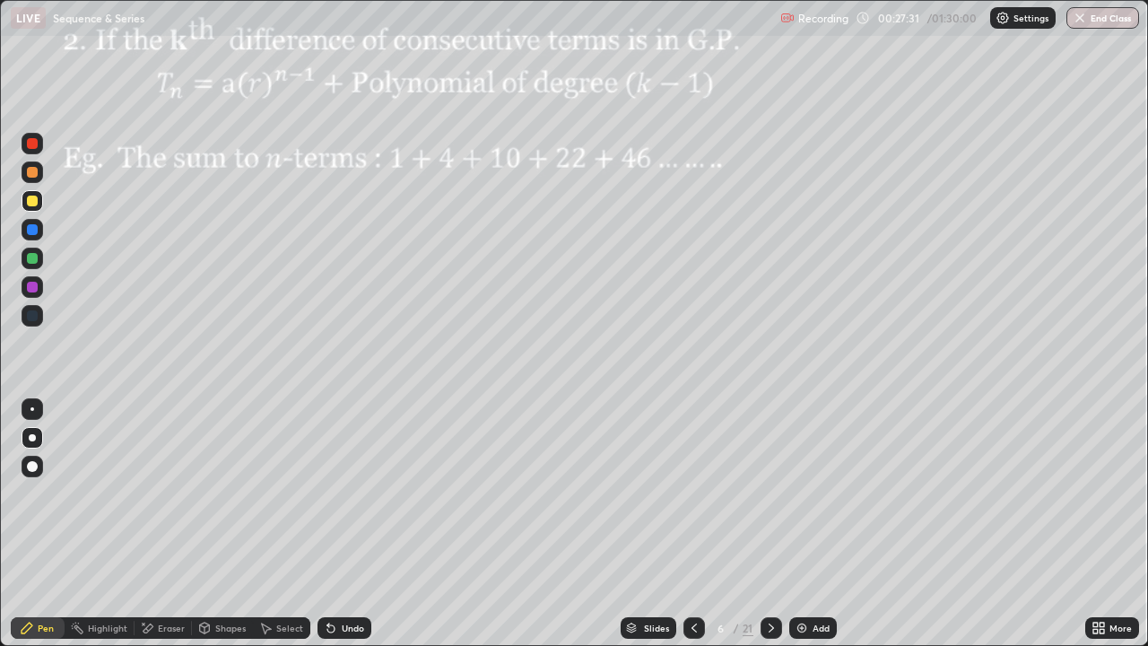
click at [691, 524] on icon at bounding box center [693, 627] width 5 height 9
click at [689, 524] on icon at bounding box center [694, 628] width 14 height 14
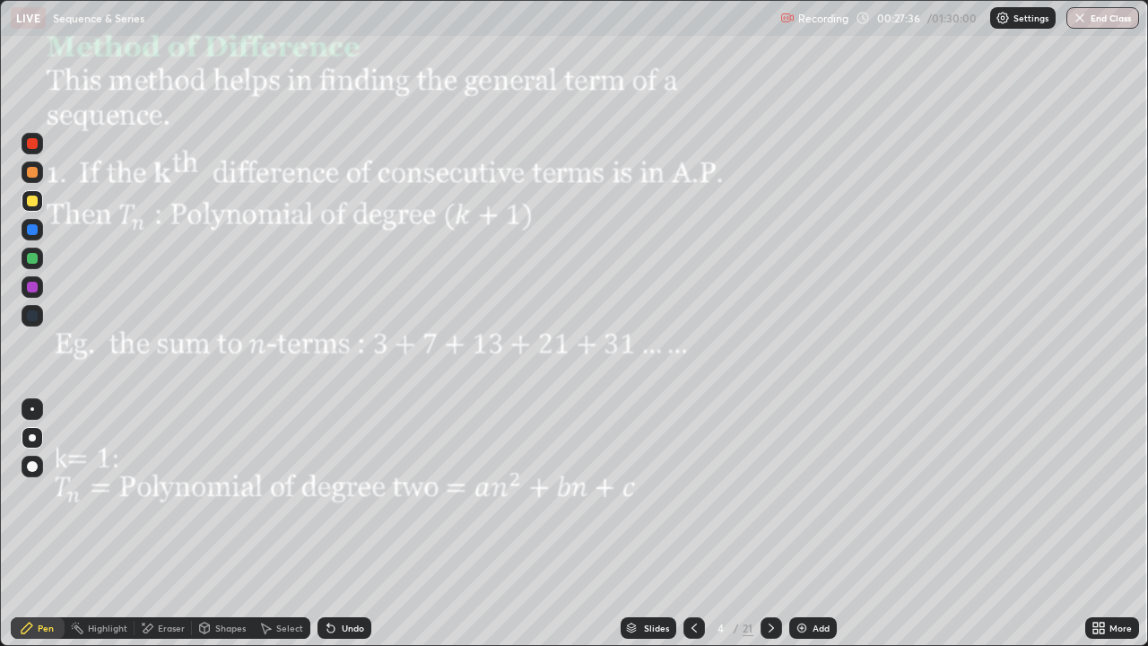
click at [769, 524] on icon at bounding box center [771, 627] width 5 height 9
click at [761, 524] on div at bounding box center [771, 628] width 22 height 22
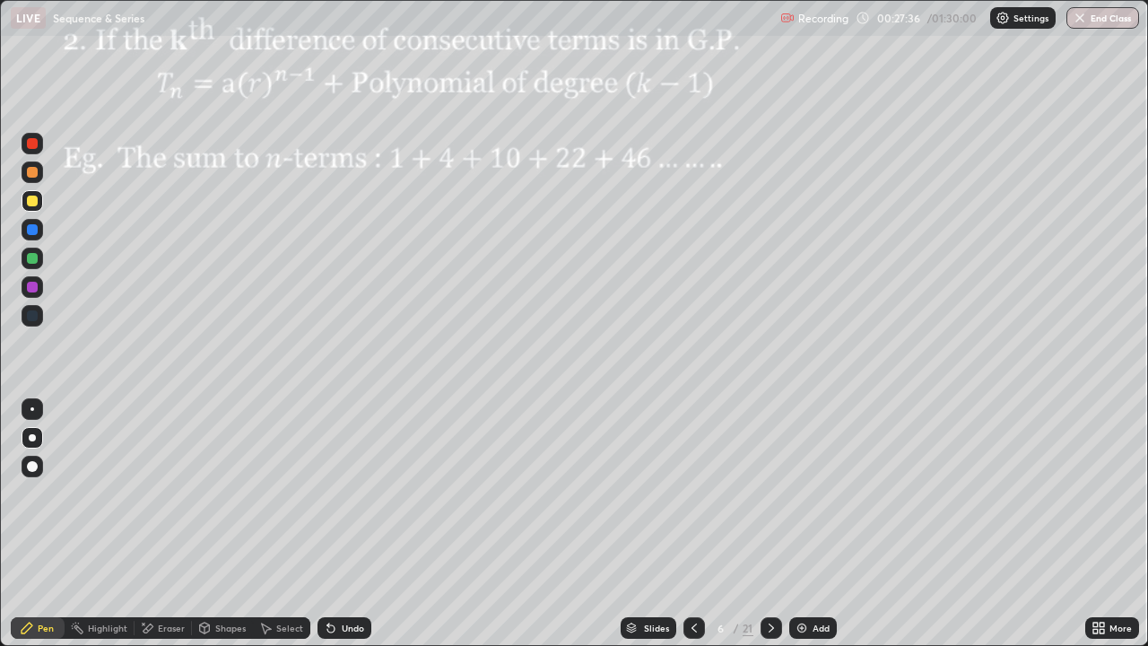
click at [769, 524] on icon at bounding box center [771, 628] width 14 height 14
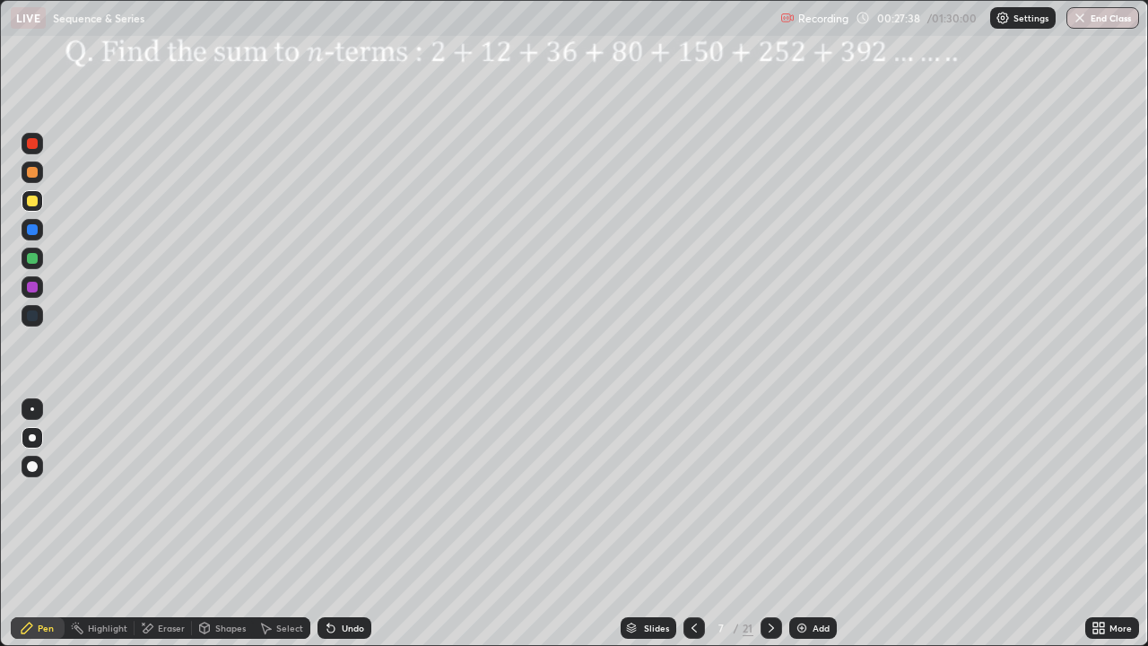
click at [692, 524] on icon at bounding box center [694, 628] width 14 height 14
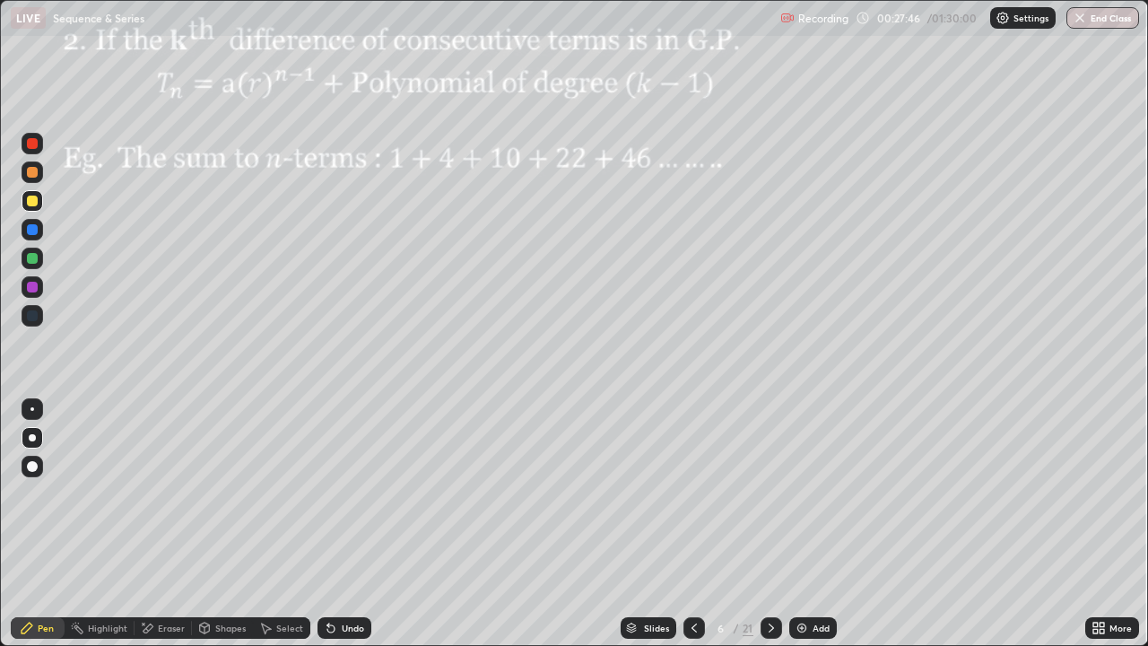
click at [34, 289] on div at bounding box center [32, 287] width 11 height 11
click at [348, 524] on div "Undo" at bounding box center [353, 627] width 22 height 9
click at [231, 524] on div "Shapes" at bounding box center [230, 627] width 30 height 9
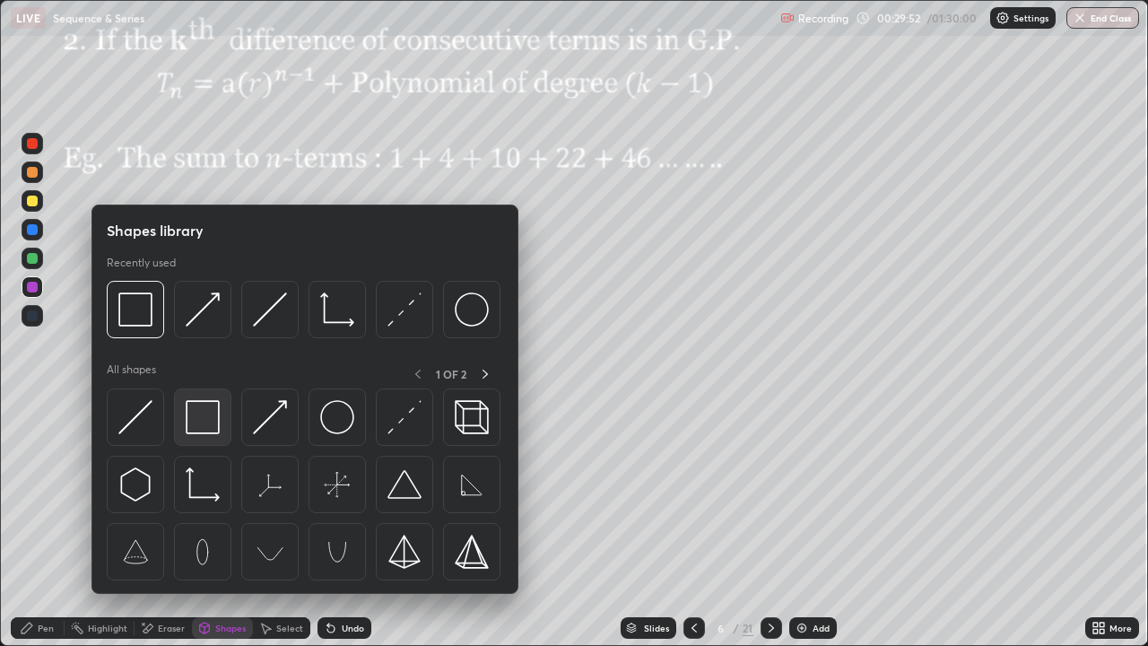
click at [196, 415] on img at bounding box center [203, 417] width 34 height 34
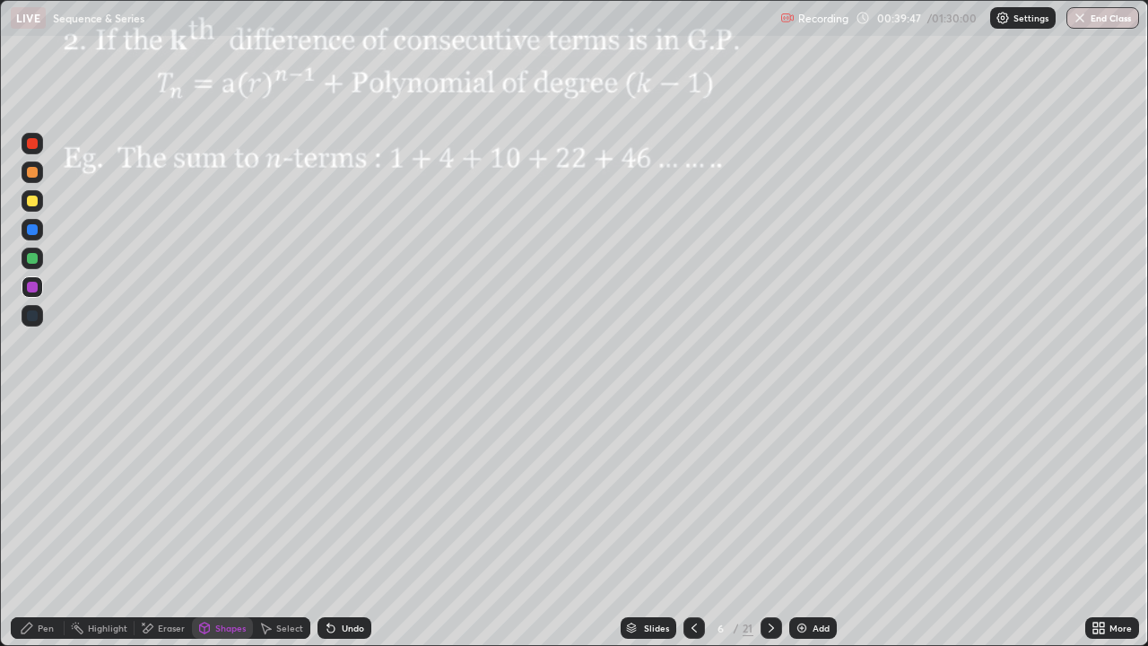
click at [276, 524] on div "Select" at bounding box center [289, 627] width 27 height 9
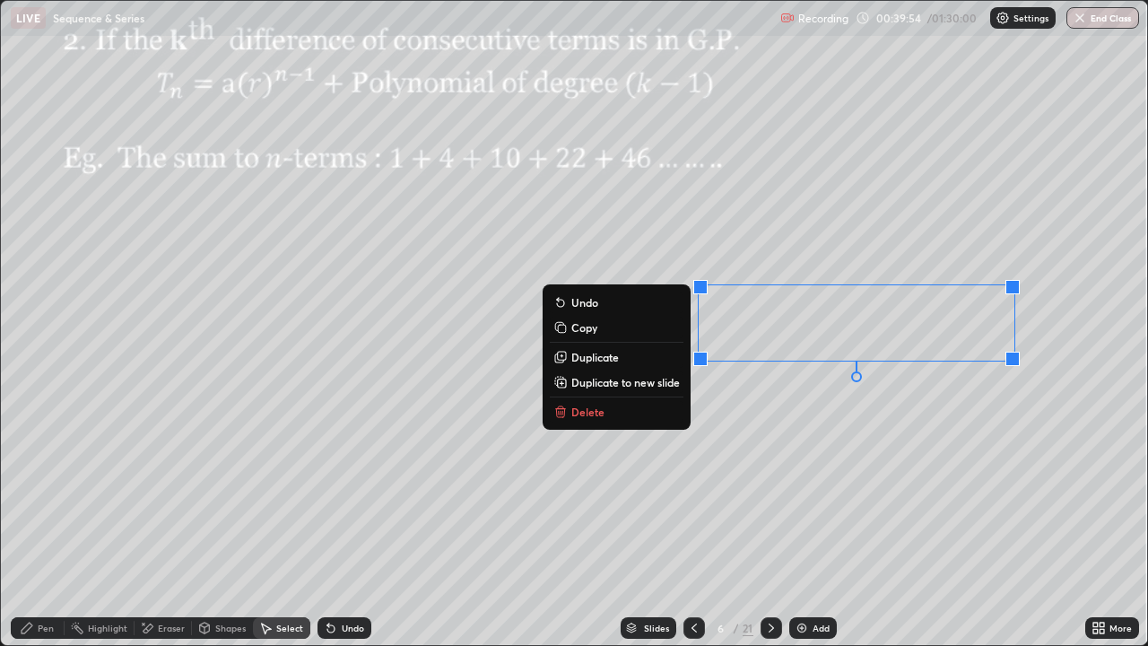
click at [604, 382] on p "Duplicate to new slide" at bounding box center [625, 382] width 109 height 14
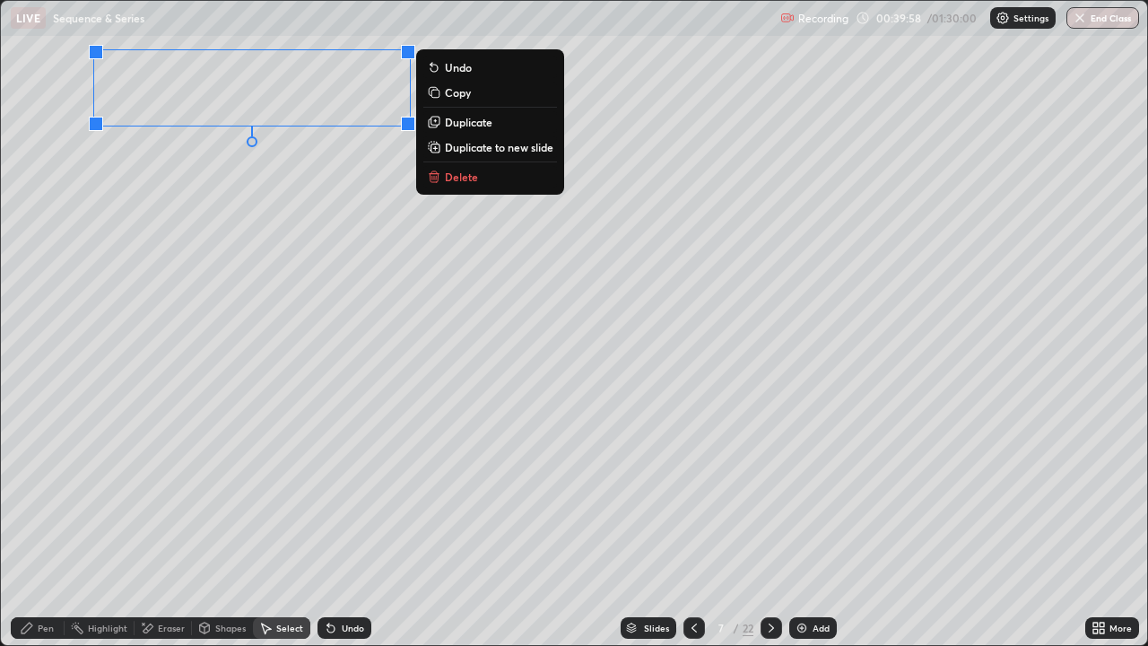
click at [35, 524] on div "Pen" at bounding box center [38, 628] width 54 height 22
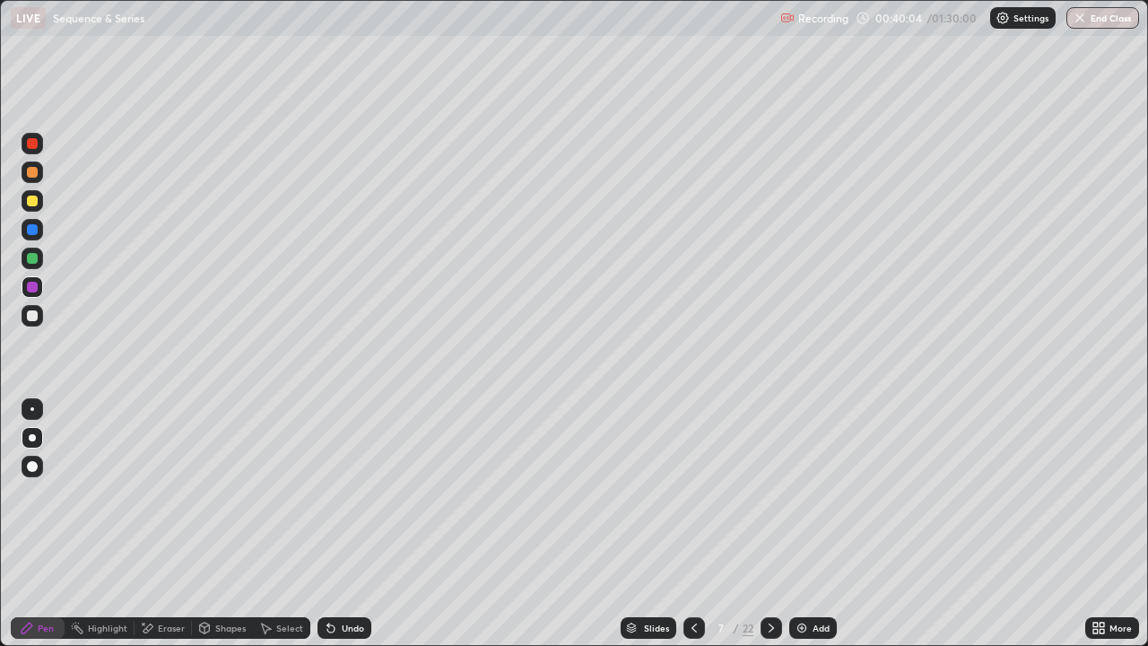
click at [25, 199] on div at bounding box center [33, 201] width 22 height 22
click at [346, 524] on div "Undo" at bounding box center [353, 627] width 22 height 9
click at [343, 524] on div "Undo" at bounding box center [353, 627] width 22 height 9
click at [35, 294] on div at bounding box center [33, 287] width 22 height 22
click at [33, 204] on div at bounding box center [32, 200] width 11 height 11
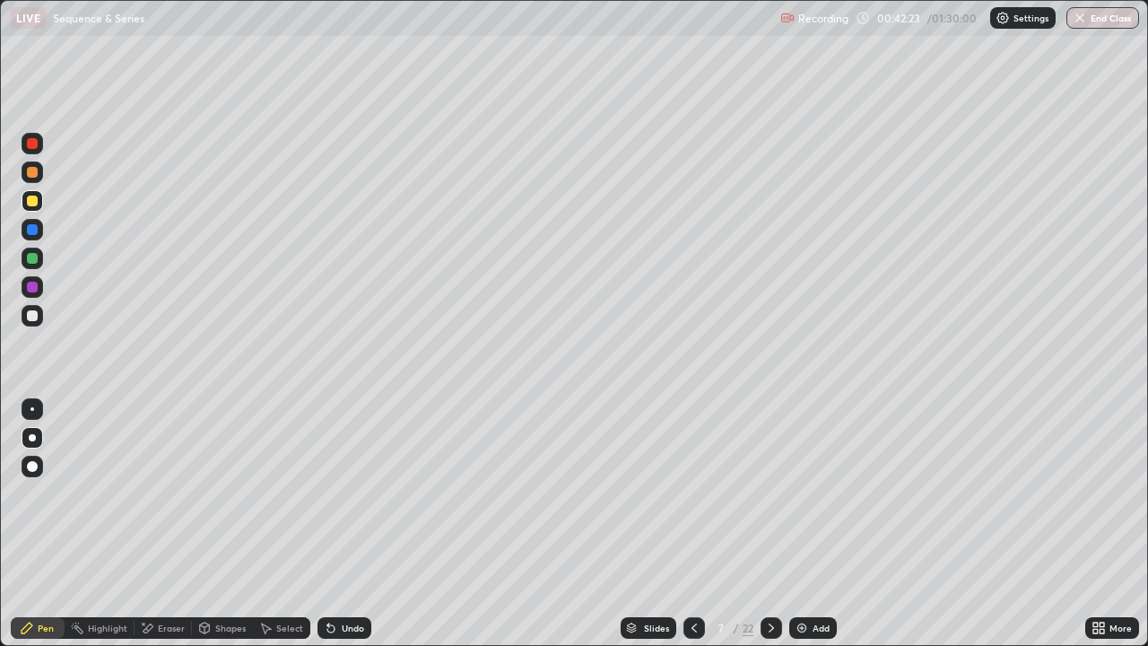
click at [347, 524] on div "Undo" at bounding box center [353, 627] width 22 height 9
click at [25, 257] on div at bounding box center [33, 259] width 22 height 22
click at [689, 524] on icon at bounding box center [694, 628] width 14 height 14
click at [38, 265] on div at bounding box center [33, 259] width 22 height 22
click at [769, 524] on icon at bounding box center [771, 628] width 14 height 14
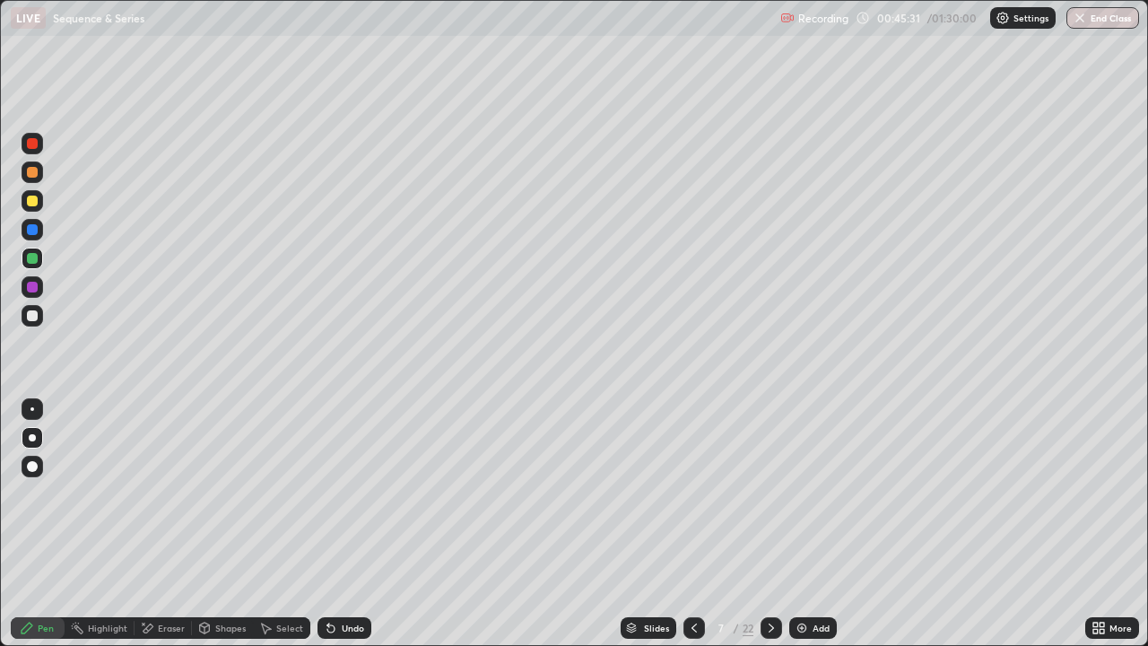
click at [683, 524] on div at bounding box center [694, 628] width 22 height 22
click at [760, 524] on div at bounding box center [771, 628] width 22 height 22
click at [771, 524] on icon at bounding box center [771, 628] width 14 height 14
click at [34, 210] on div at bounding box center [33, 201] width 22 height 22
click at [30, 230] on div at bounding box center [32, 229] width 11 height 11
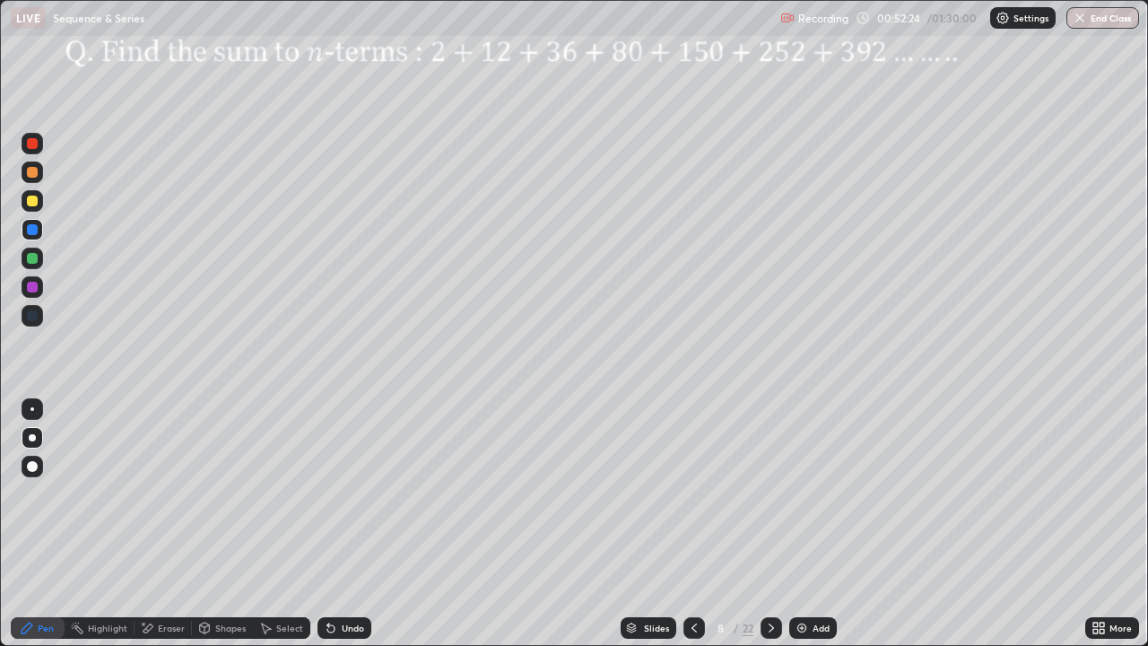
click at [33, 144] on div at bounding box center [32, 143] width 11 height 11
click at [32, 230] on div at bounding box center [32, 229] width 11 height 11
click at [35, 259] on div at bounding box center [32, 258] width 11 height 11
click at [33, 282] on div at bounding box center [32, 287] width 11 height 11
click at [32, 259] on div at bounding box center [32, 258] width 11 height 11
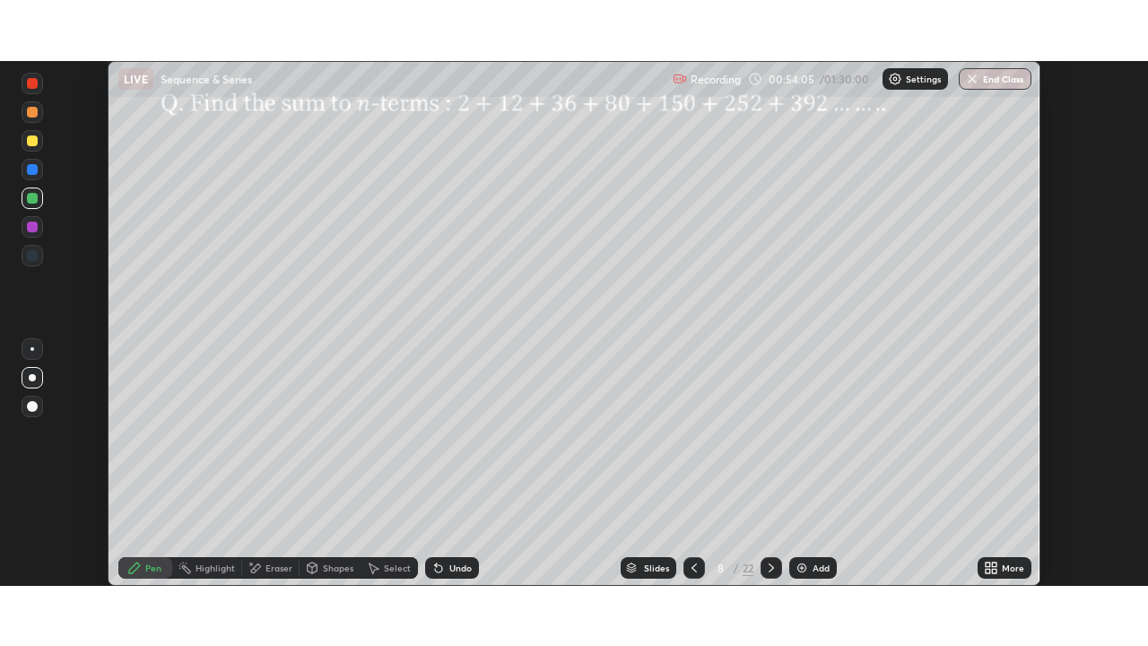
scroll to position [89152, 88528]
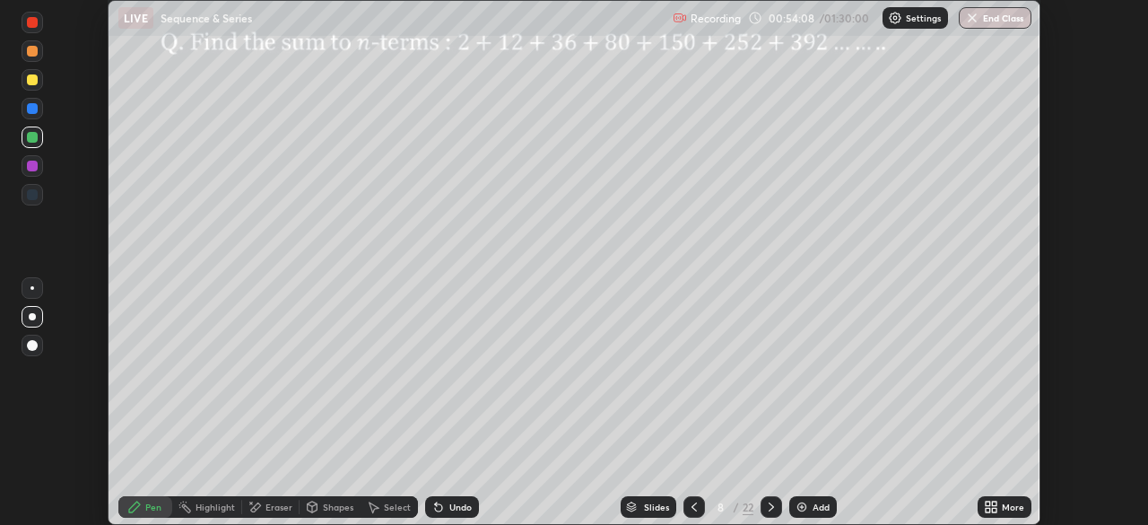
click at [1008, 513] on div "More" at bounding box center [1004, 507] width 54 height 22
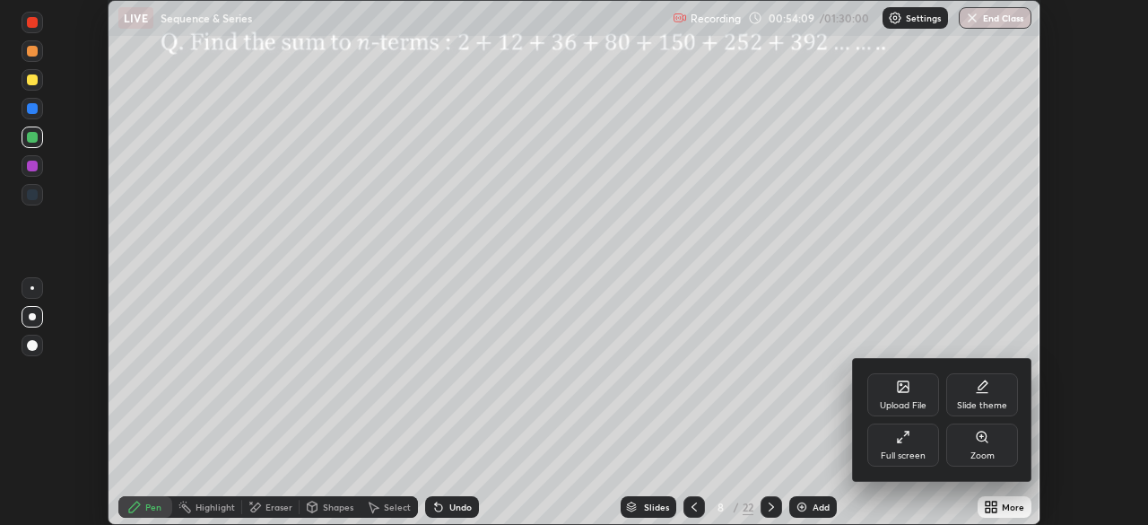
click at [916, 440] on div "Full screen" at bounding box center [903, 444] width 72 height 43
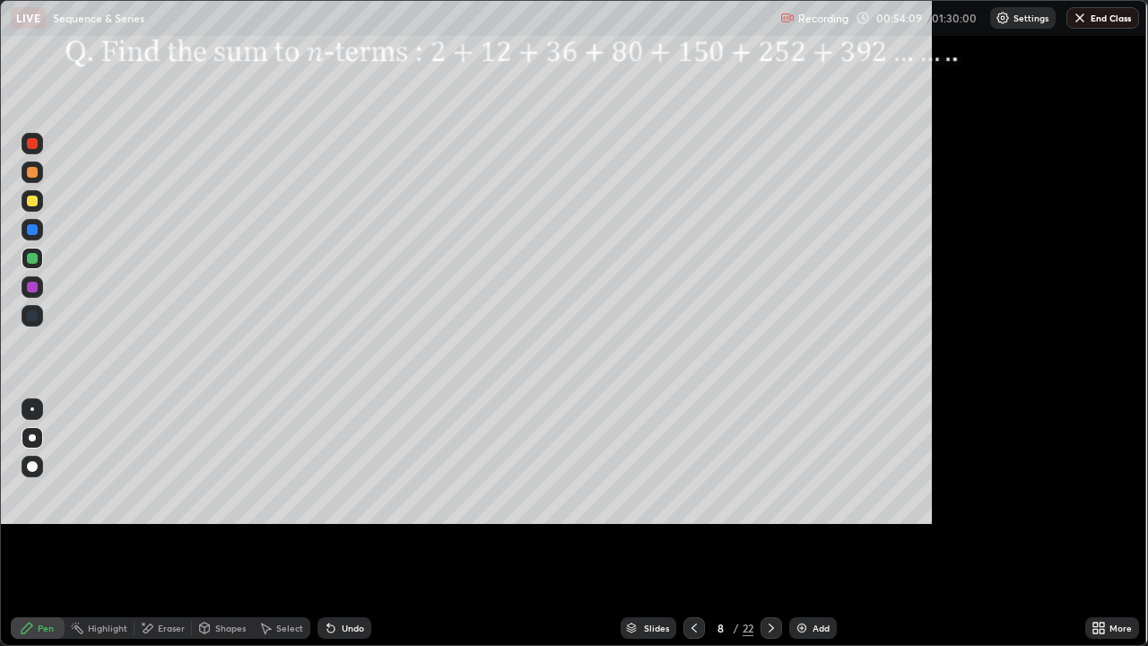
scroll to position [646, 1148]
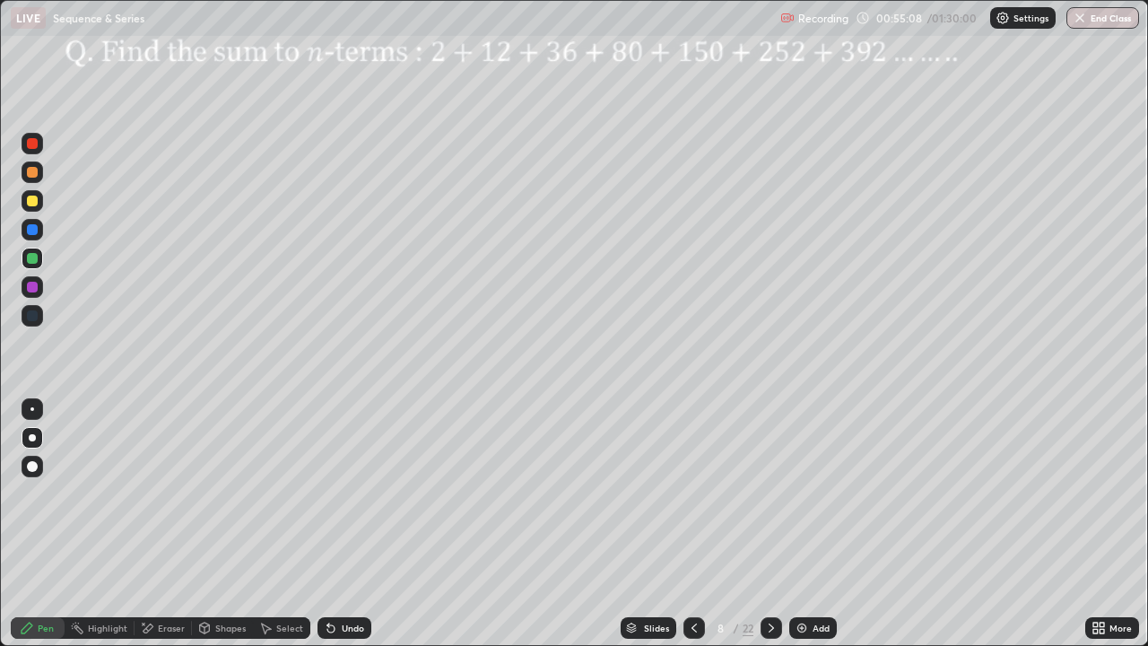
click at [771, 524] on icon at bounding box center [771, 627] width 5 height 9
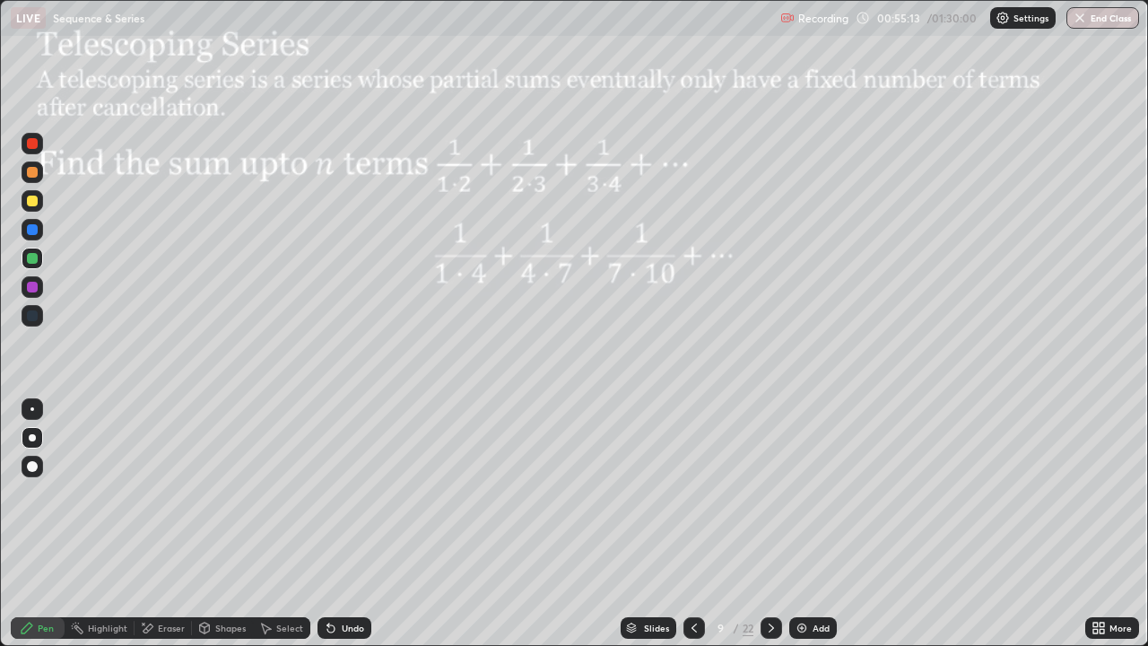
click at [36, 196] on div at bounding box center [32, 200] width 11 height 11
click at [228, 524] on div "Shapes" at bounding box center [230, 627] width 30 height 9
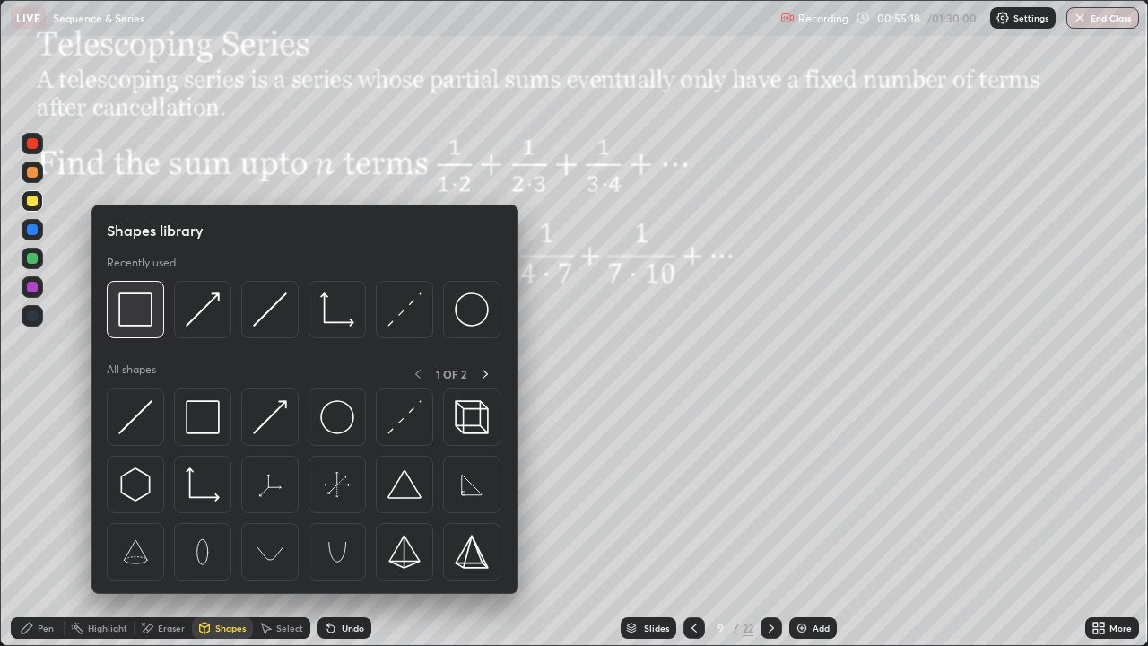
click at [148, 311] on img at bounding box center [135, 309] width 34 height 34
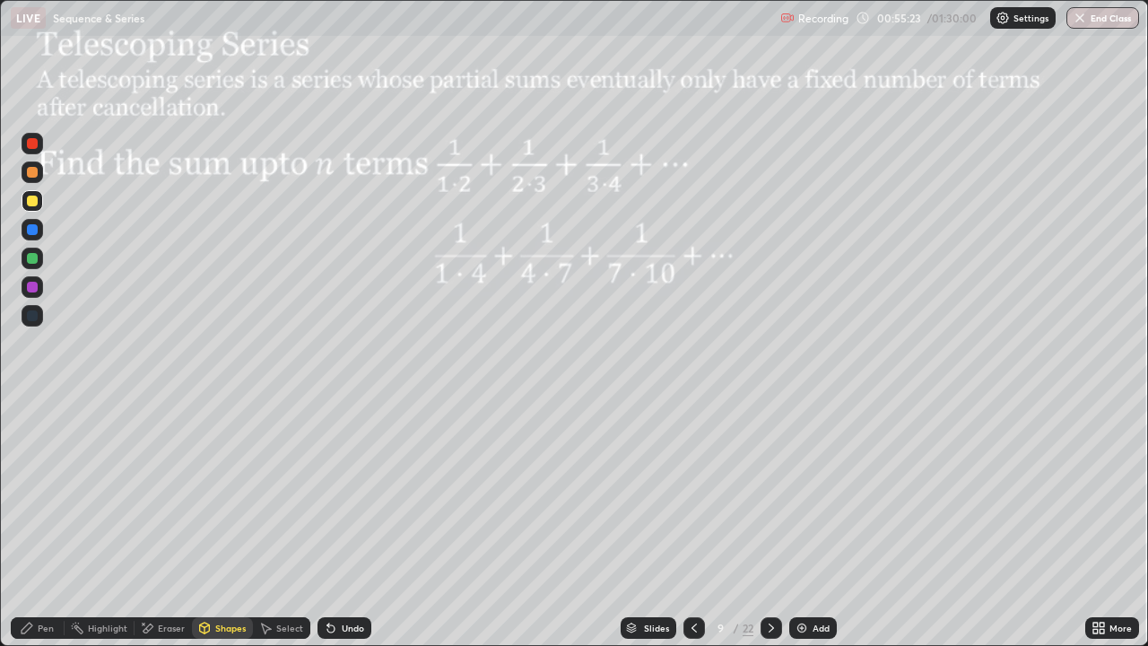
click at [24, 524] on icon at bounding box center [27, 628] width 14 height 14
click at [30, 285] on div at bounding box center [32, 287] width 11 height 11
click at [803, 524] on img at bounding box center [802, 628] width 14 height 14
click at [30, 203] on div at bounding box center [32, 200] width 11 height 11
click at [691, 524] on icon at bounding box center [693, 628] width 14 height 14
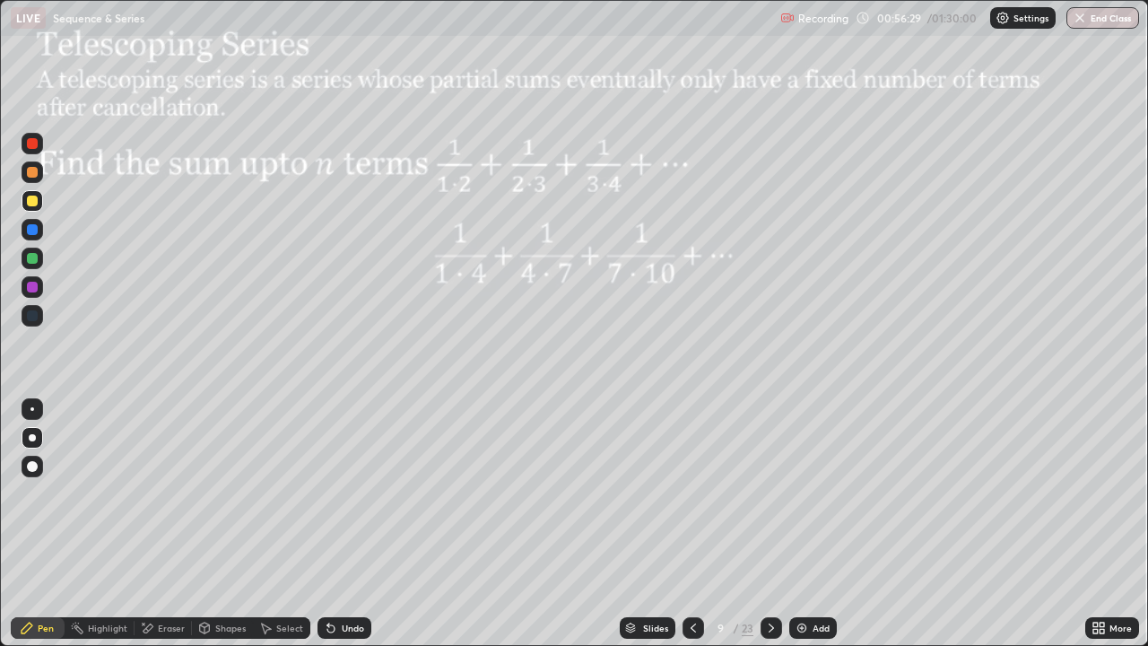
click at [769, 524] on icon at bounding box center [771, 628] width 14 height 14
click at [34, 224] on div at bounding box center [32, 229] width 11 height 11
click at [338, 524] on div "Undo" at bounding box center [344, 628] width 54 height 22
click at [334, 524] on div "Undo" at bounding box center [344, 628] width 54 height 22
click at [334, 524] on icon at bounding box center [331, 628] width 14 height 14
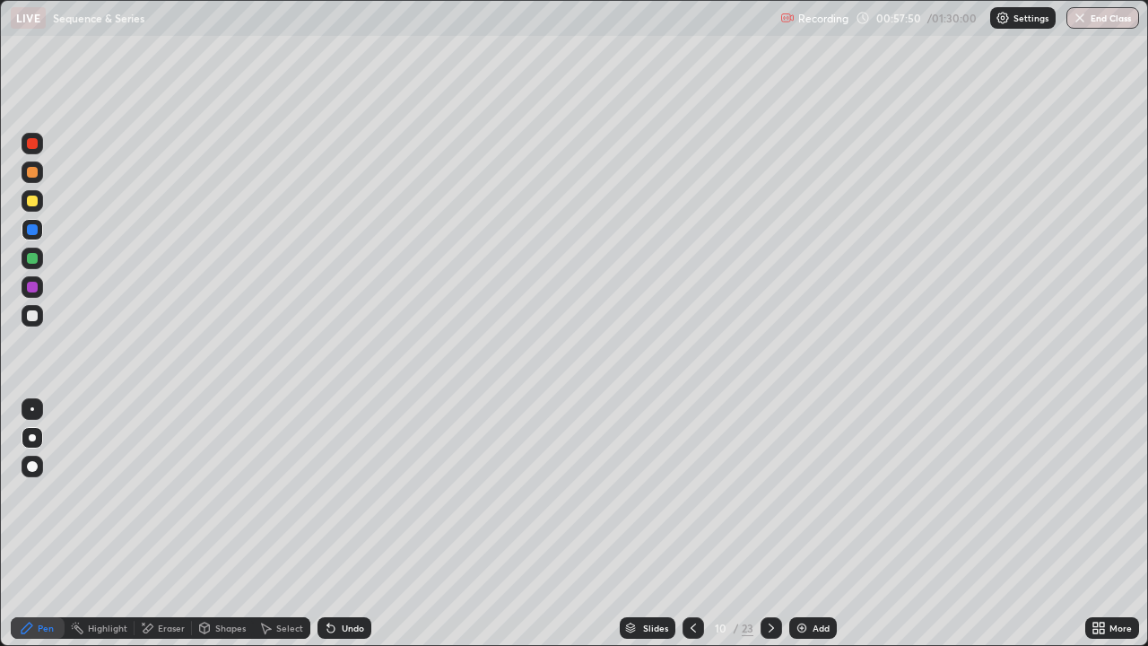
click at [30, 145] on div at bounding box center [32, 143] width 11 height 11
click at [33, 257] on div at bounding box center [32, 258] width 11 height 11
click at [34, 230] on div at bounding box center [32, 229] width 11 height 11
click at [33, 204] on div at bounding box center [32, 200] width 11 height 11
click at [31, 178] on div at bounding box center [33, 172] width 22 height 22
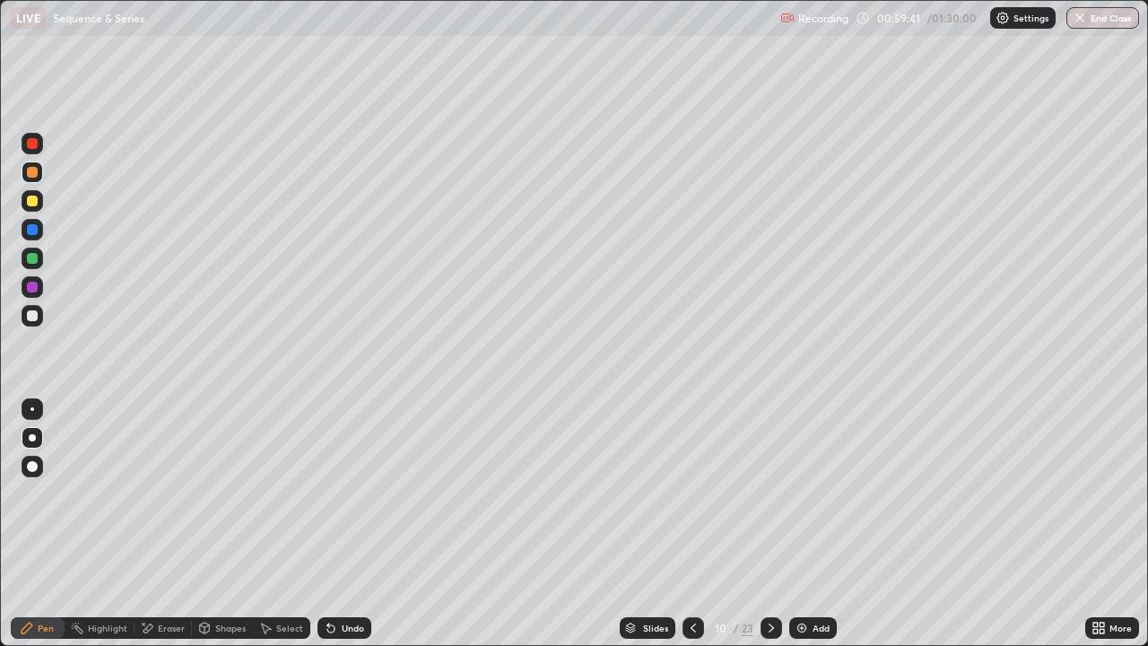
click at [34, 204] on div at bounding box center [32, 200] width 11 height 11
click at [35, 288] on div at bounding box center [32, 287] width 11 height 11
click at [27, 325] on div at bounding box center [33, 316] width 22 height 22
click at [33, 143] on div at bounding box center [32, 143] width 11 height 11
click at [692, 524] on icon at bounding box center [693, 627] width 5 height 9
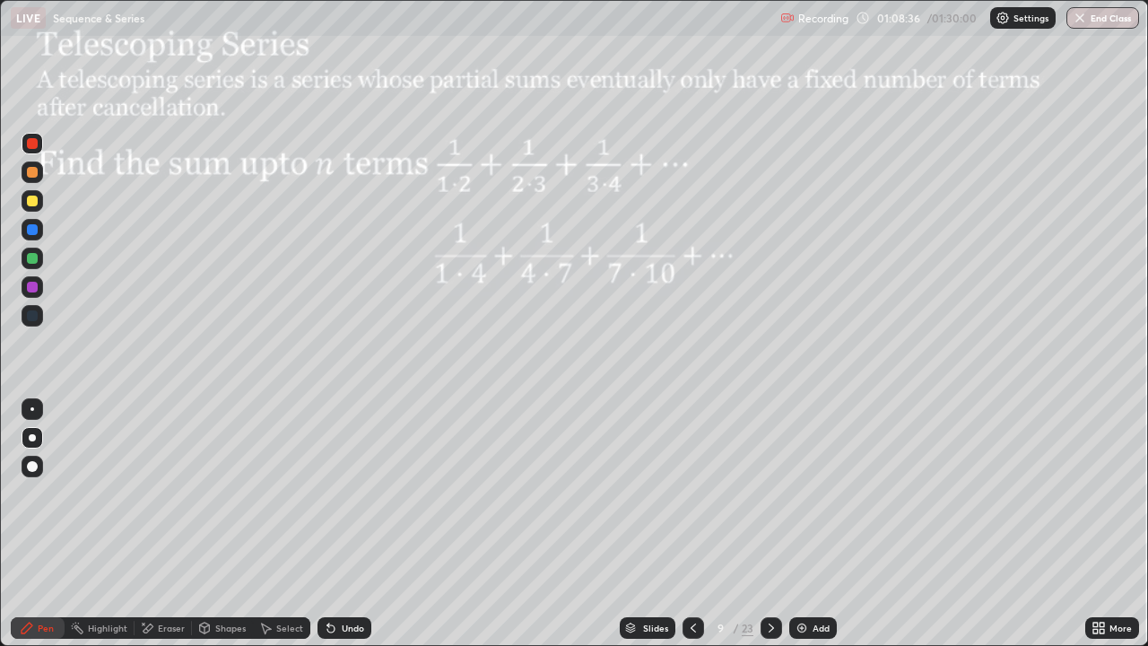
click at [768, 524] on icon at bounding box center [771, 628] width 14 height 14
click at [771, 524] on icon at bounding box center [771, 628] width 14 height 14
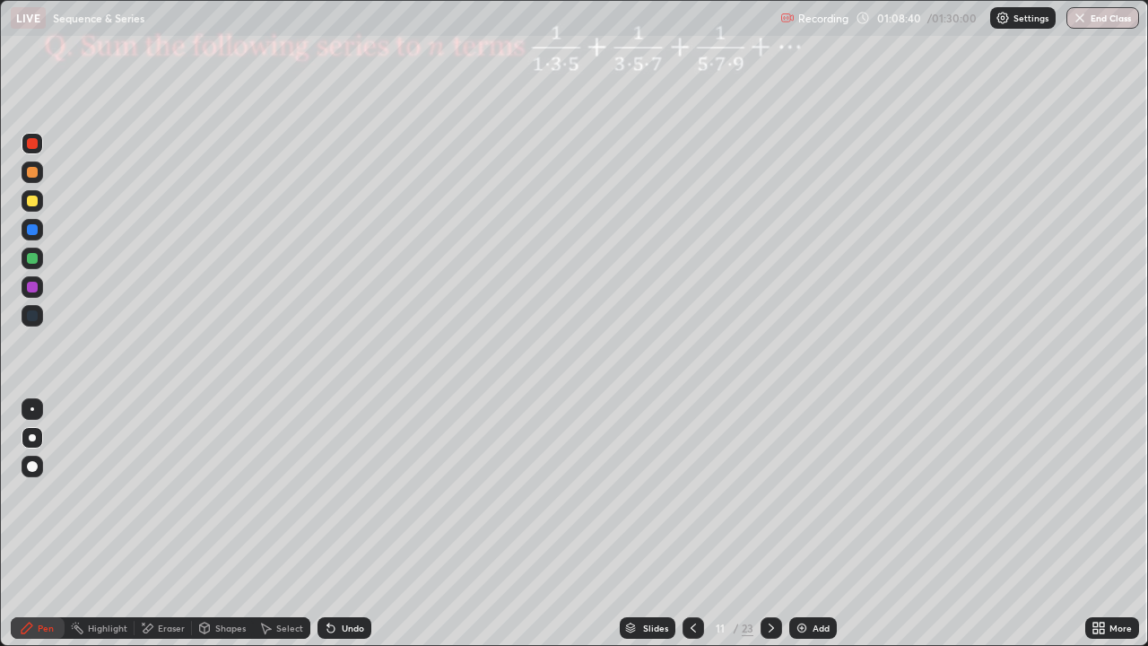
click at [691, 524] on icon at bounding box center [693, 628] width 14 height 14
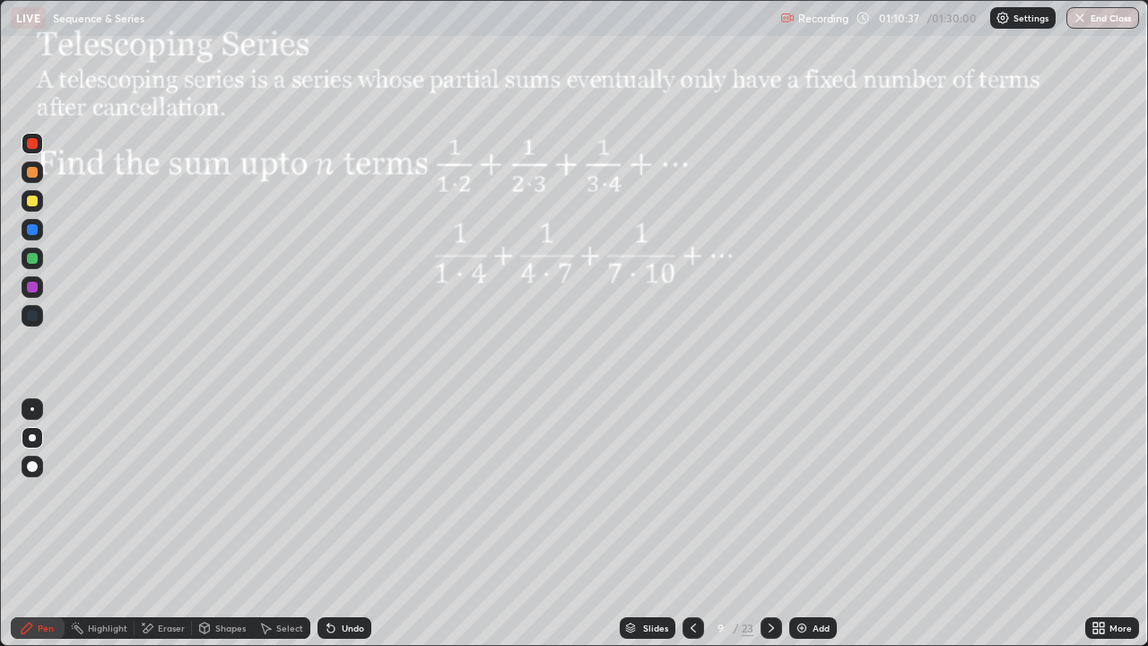
click at [30, 200] on div at bounding box center [32, 200] width 11 height 11
click at [160, 524] on div "Eraser" at bounding box center [171, 627] width 27 height 9
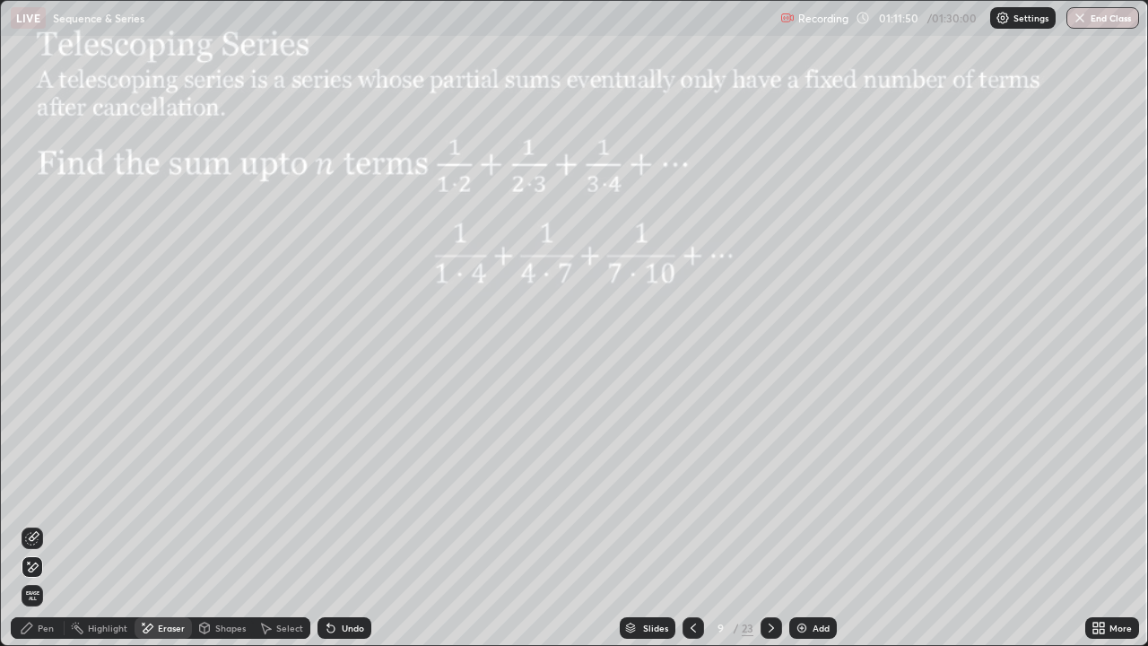
click at [43, 524] on div "Pen" at bounding box center [38, 628] width 54 height 22
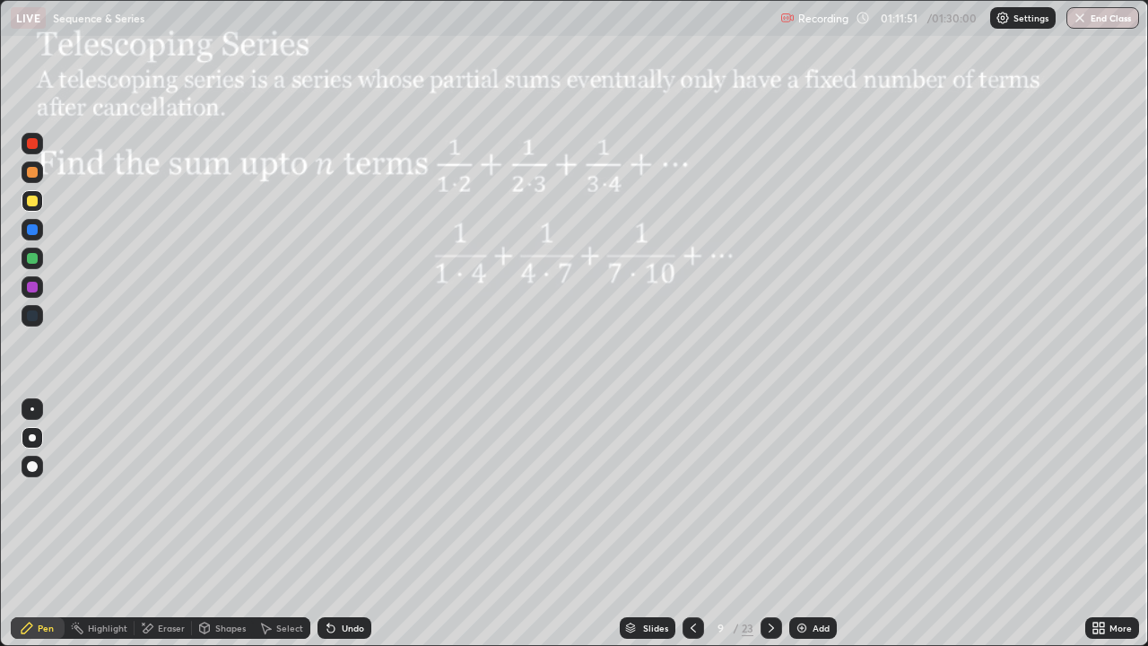
click at [29, 232] on div at bounding box center [32, 229] width 11 height 11
click at [337, 524] on div "Undo" at bounding box center [344, 628] width 54 height 22
click at [33, 255] on div at bounding box center [32, 258] width 11 height 11
click at [37, 289] on div at bounding box center [32, 287] width 11 height 11
click at [163, 524] on div "Eraser" at bounding box center [171, 627] width 27 height 9
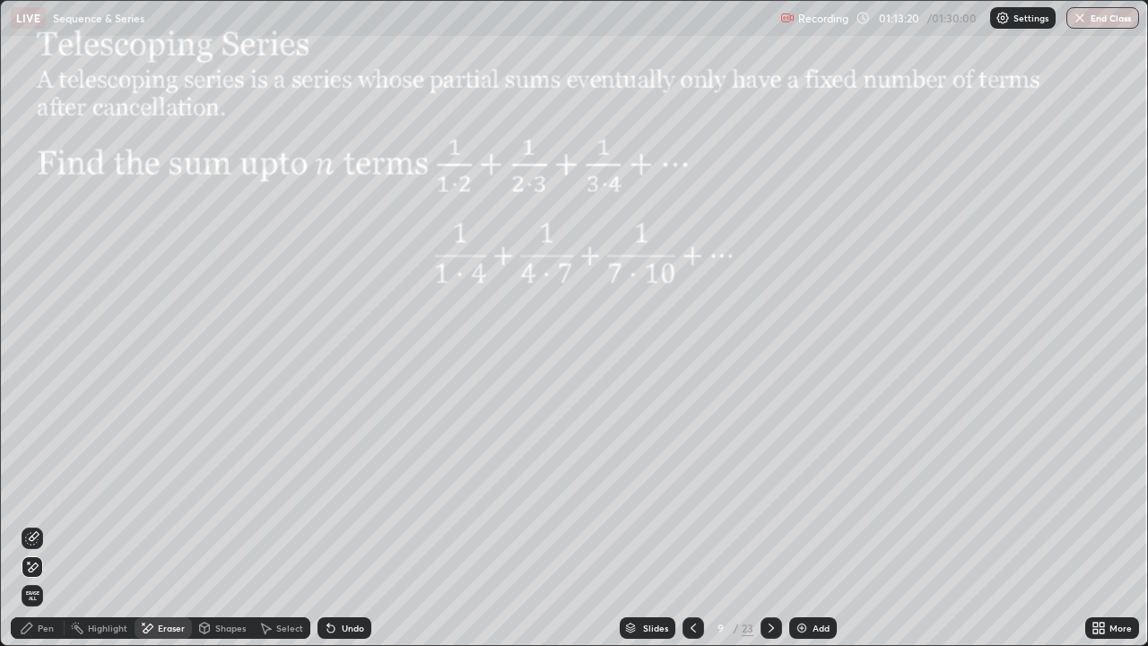
click at [41, 524] on div at bounding box center [33, 567] width 22 height 22
click at [43, 524] on div "Pen" at bounding box center [46, 627] width 16 height 9
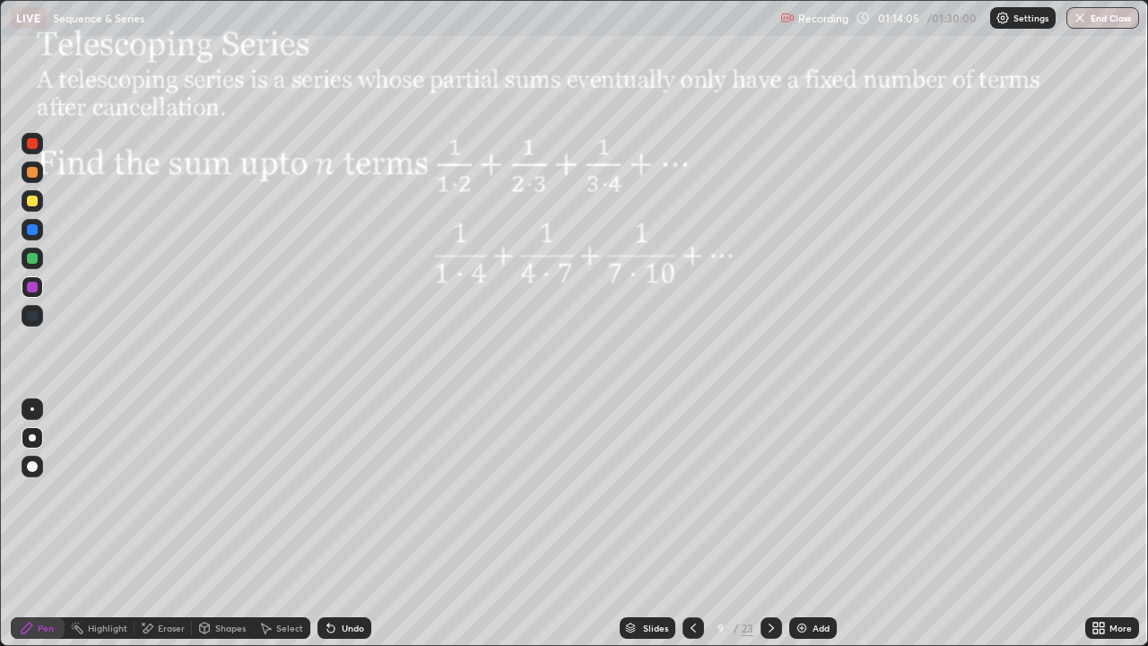
click at [30, 258] on div at bounding box center [32, 258] width 11 height 11
click at [39, 174] on div at bounding box center [33, 172] width 22 height 22
click at [637, 524] on div "Slides" at bounding box center [648, 628] width 56 height 22
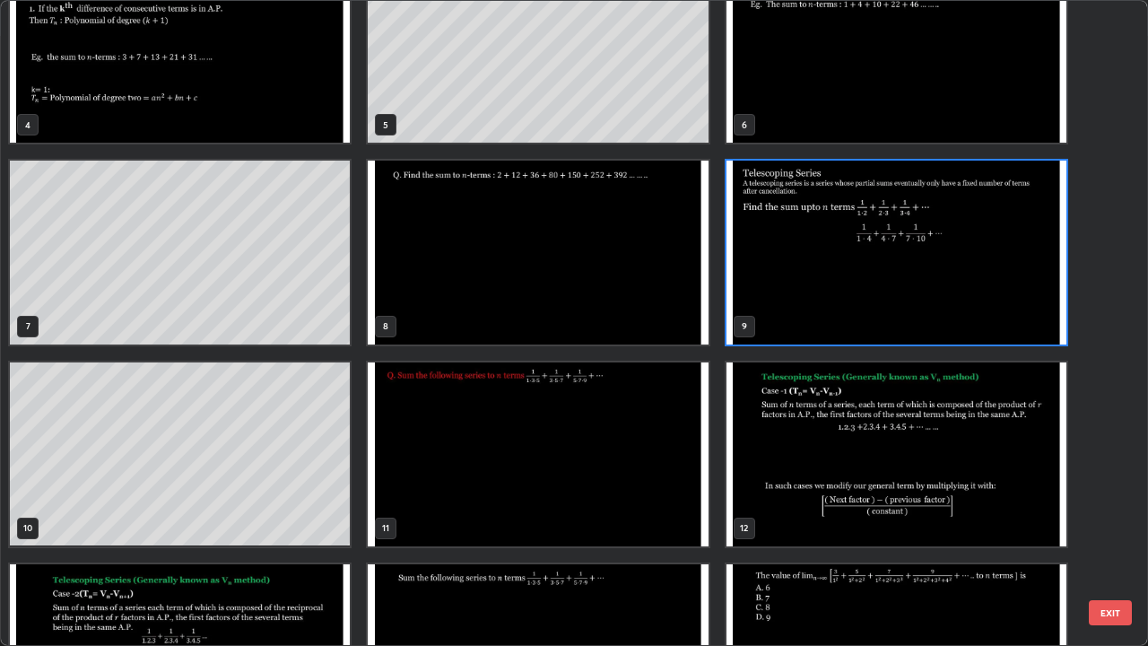
scroll to position [252, 0]
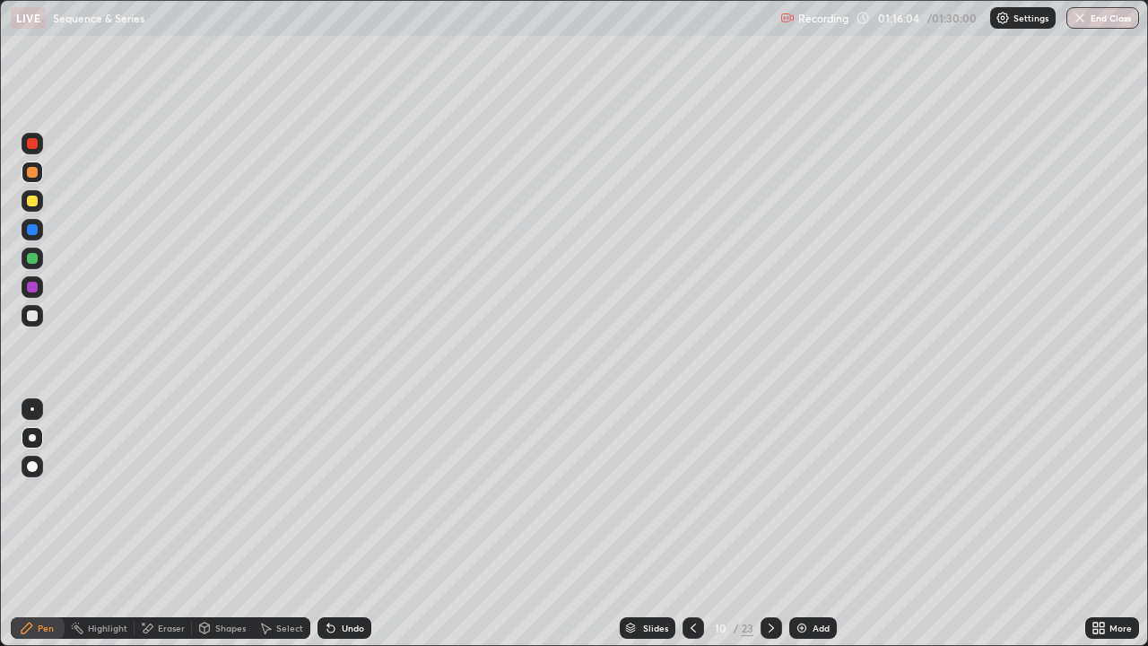
click at [1123, 13] on button "End Class" at bounding box center [1102, 18] width 73 height 22
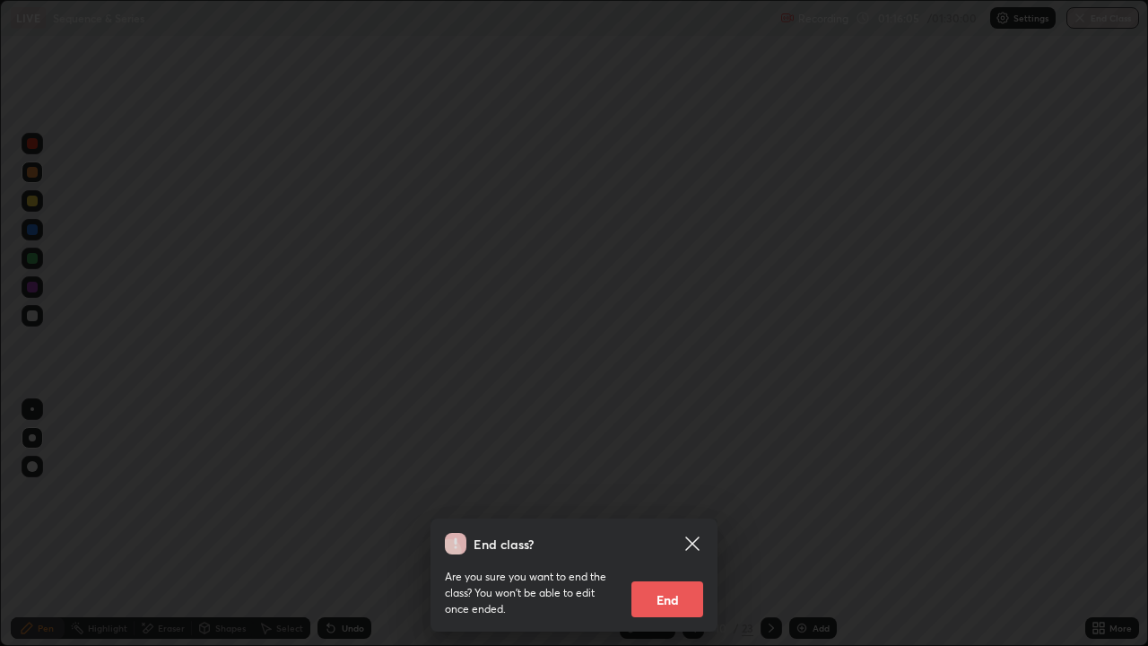
click at [673, 524] on button "End" at bounding box center [667, 599] width 72 height 36
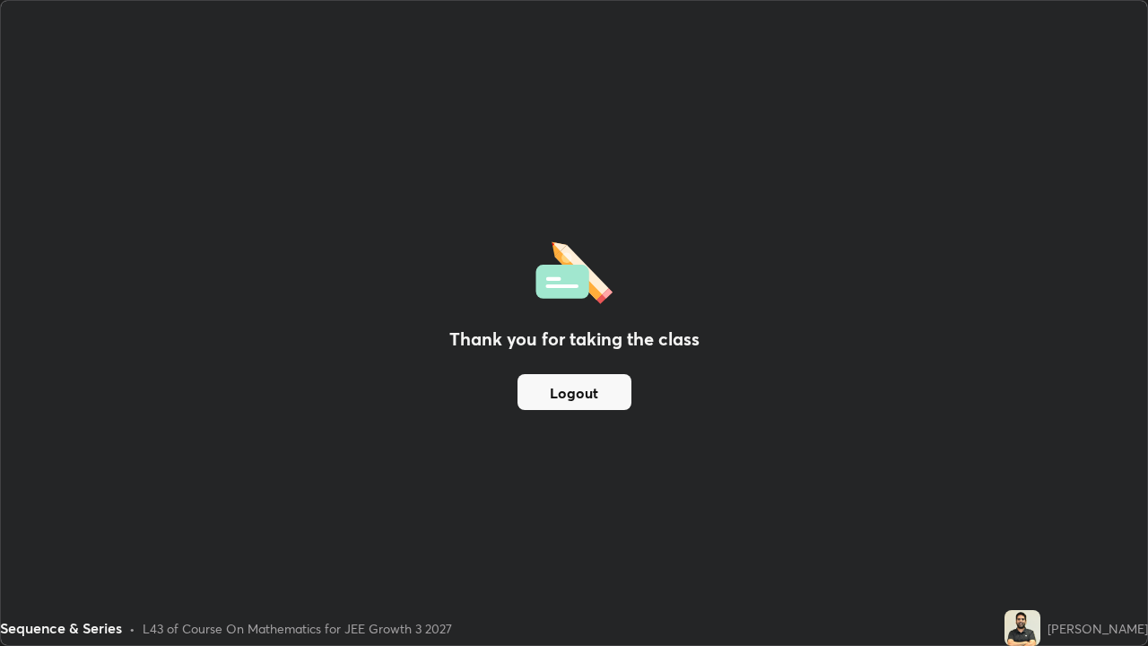
click at [563, 398] on button "Logout" at bounding box center [574, 392] width 114 height 36
click at [562, 395] on button "Logout" at bounding box center [574, 392] width 114 height 36
click at [520, 425] on div "Thank you for taking the class Logout" at bounding box center [574, 323] width 1146 height 644
